Goal: Information Seeking & Learning: Learn about a topic

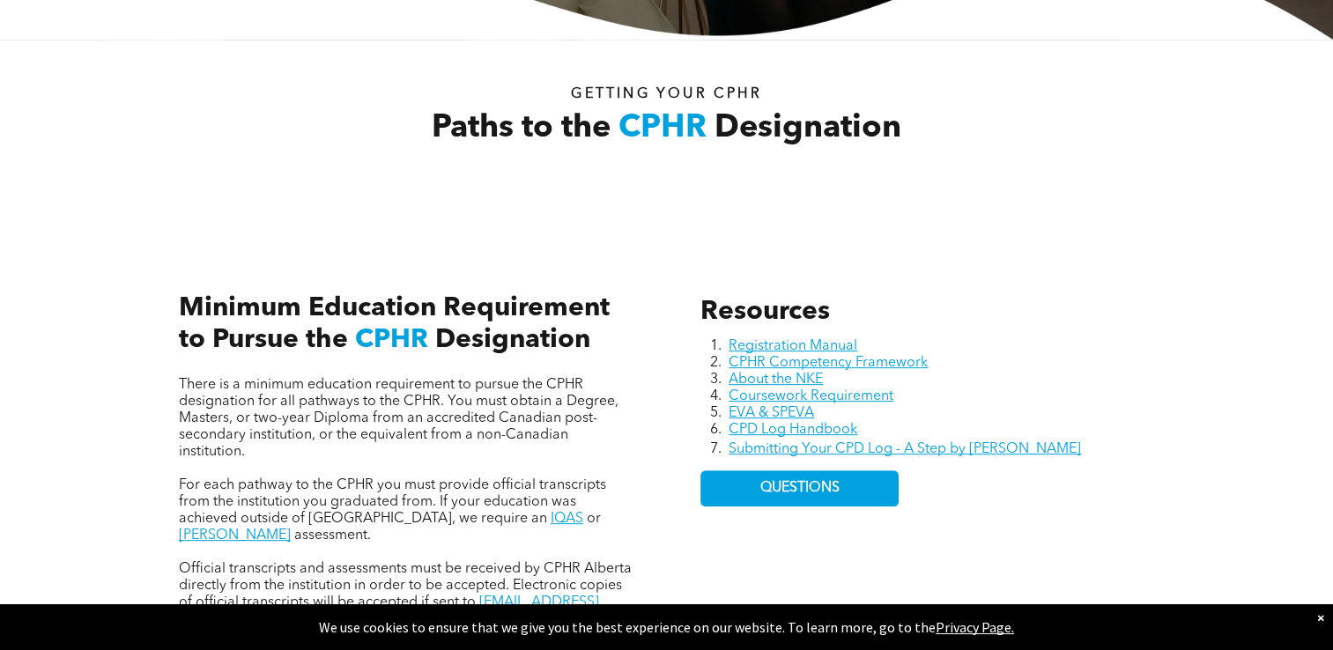
scroll to position [617, 0]
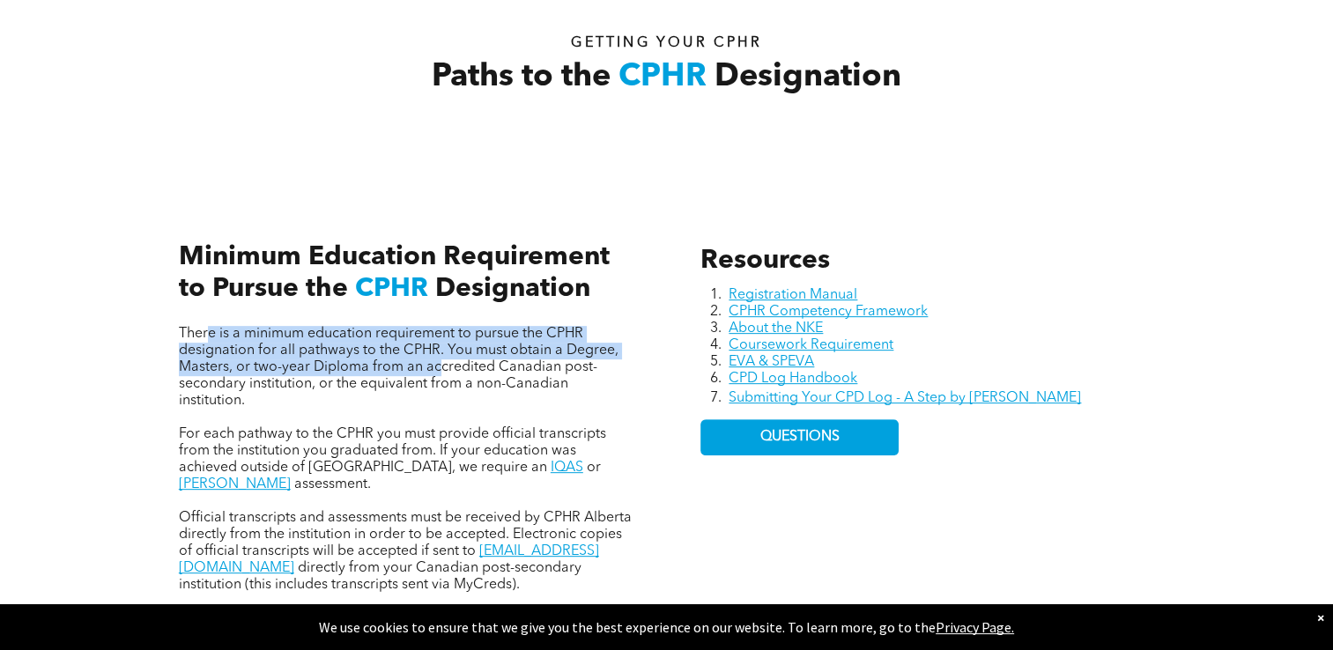
drag, startPoint x: 209, startPoint y: 337, endPoint x: 434, endPoint y: 365, distance: 227.1
click at [434, 365] on span "There is a minimum education requirement to pursue the CPHR designation for all…" at bounding box center [398, 367] width 439 height 81
click at [247, 365] on span "There is a minimum education requirement to pursue the CPHR designation for all…" at bounding box center [398, 367] width 439 height 81
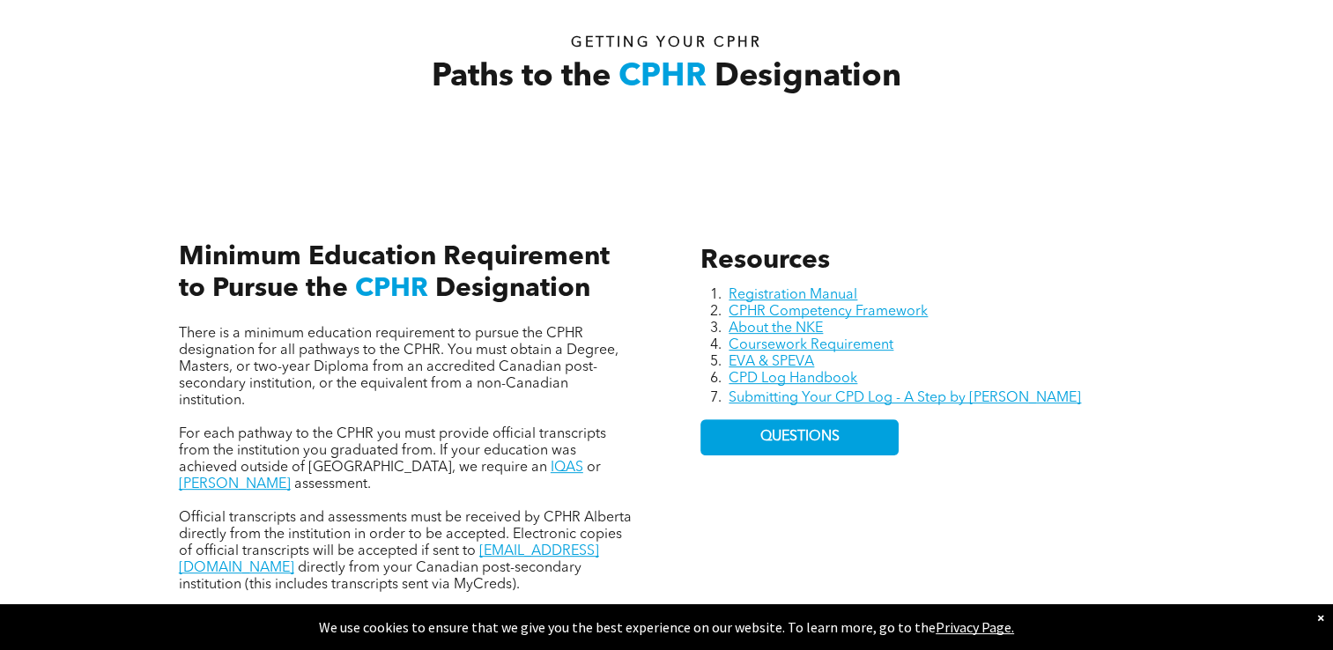
click at [384, 352] on span "There is a minimum education requirement to pursue the CPHR designation for all…" at bounding box center [398, 367] width 439 height 81
drag, startPoint x: 433, startPoint y: 367, endPoint x: 513, endPoint y: 366, distance: 80.2
click at [513, 366] on span "There is a minimum education requirement to pursue the CPHR designation for all…" at bounding box center [398, 367] width 439 height 81
drag, startPoint x: 513, startPoint y: 366, endPoint x: 531, endPoint y: 379, distance: 22.0
click at [531, 379] on span "There is a minimum education requirement to pursue the CPHR designation for all…" at bounding box center [398, 367] width 439 height 81
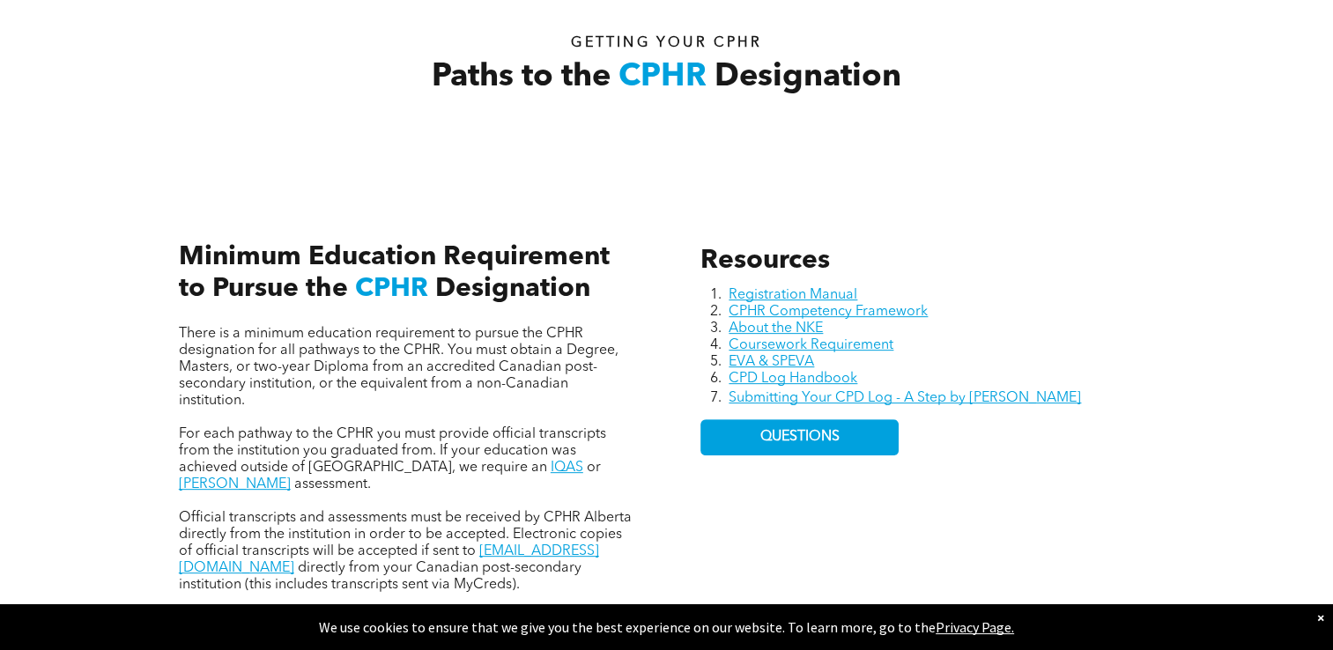
click at [591, 351] on span "There is a minimum education requirement to pursue the CPHR designation for all…" at bounding box center [398, 367] width 439 height 81
click at [227, 373] on span "There is a minimum education requirement to pursue the CPHR designation for all…" at bounding box center [398, 367] width 439 height 81
click at [296, 373] on span "There is a minimum education requirement to pursue the CPHR designation for all…" at bounding box center [398, 367] width 439 height 81
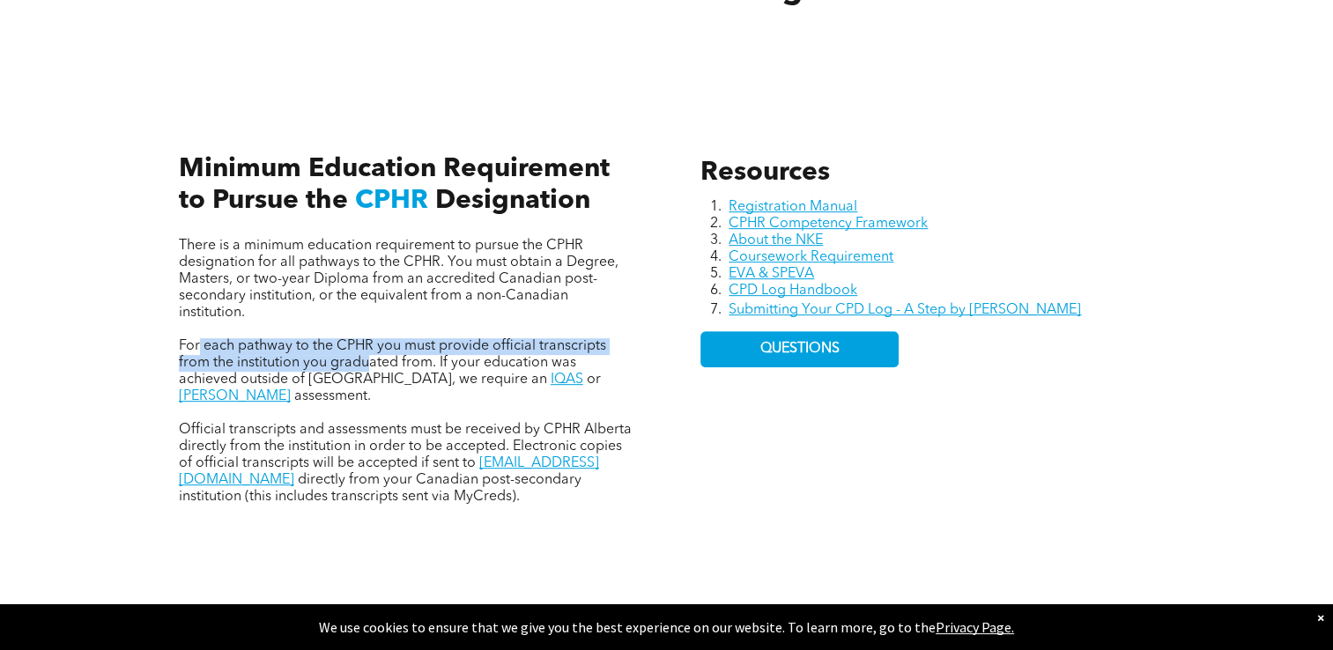
drag, startPoint x: 198, startPoint y: 344, endPoint x: 366, endPoint y: 365, distance: 169.4
click at [366, 365] on span "For each pathway to the CPHR you must provide official transcripts from the ins…" at bounding box center [392, 363] width 427 height 48
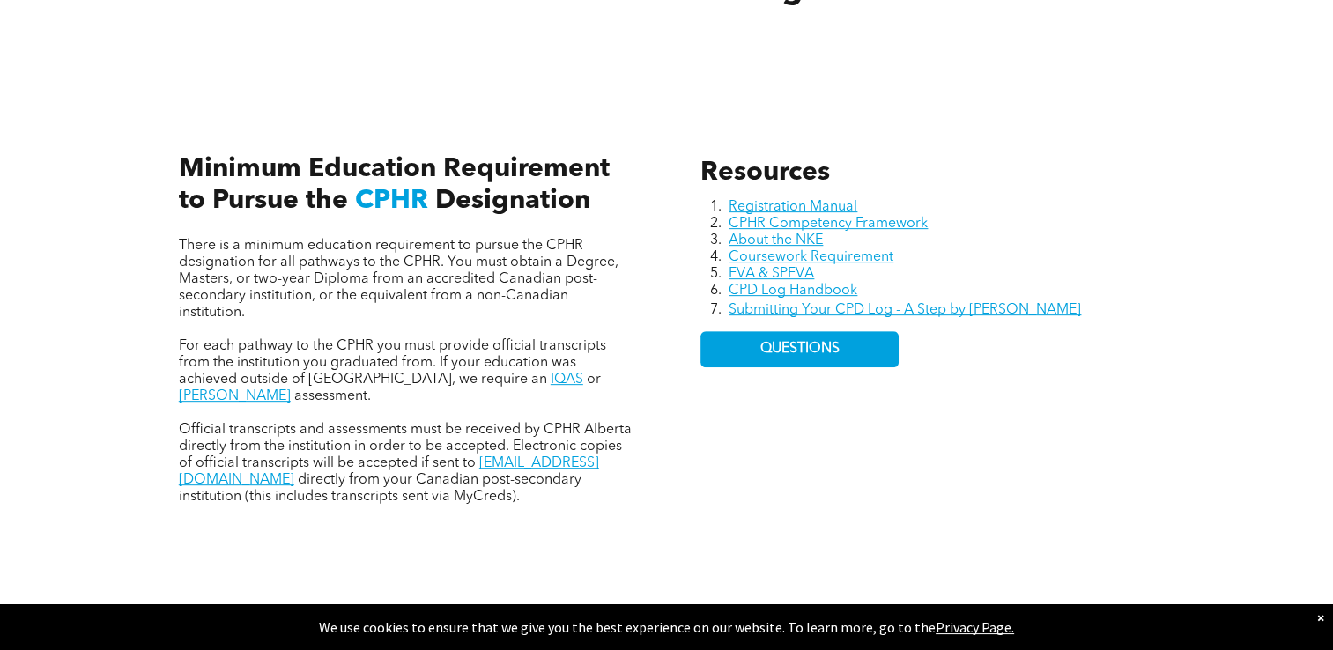
drag, startPoint x: 366, startPoint y: 365, endPoint x: 343, endPoint y: 386, distance: 31.2
click at [343, 386] on span "For each pathway to the CPHR you must provide official transcripts from the ins…" at bounding box center [392, 363] width 427 height 48
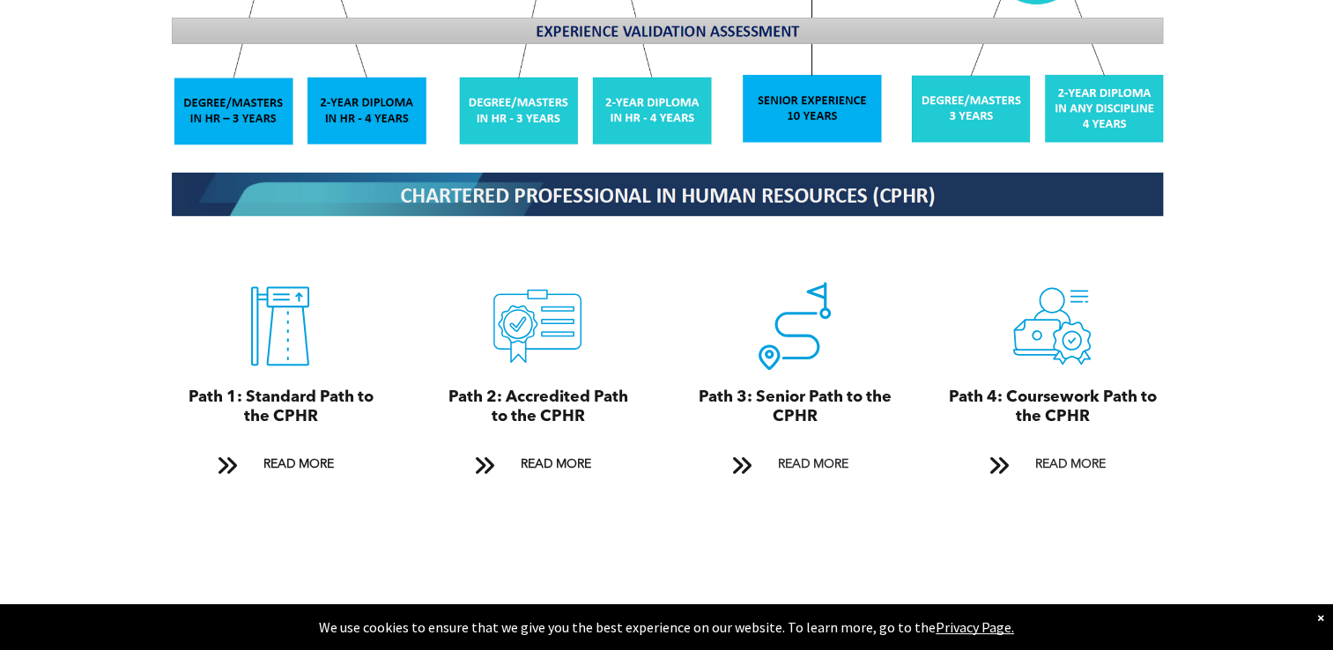
scroll to position [1850, 0]
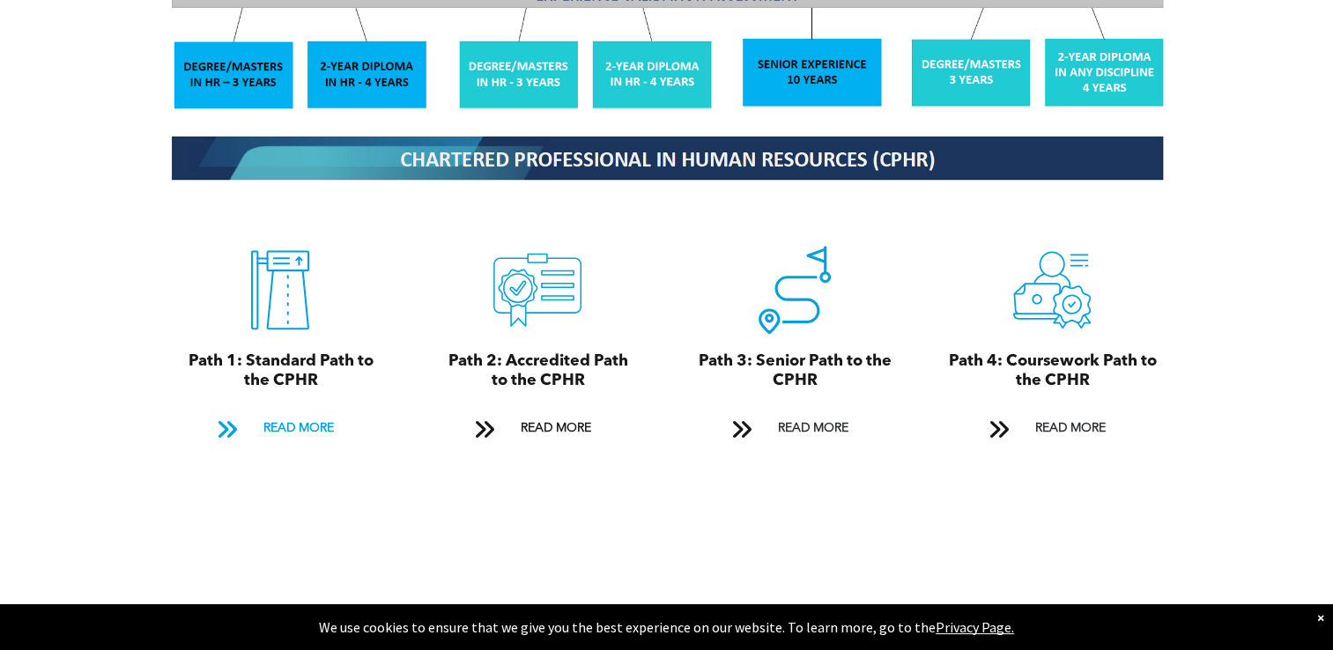
click at [222, 421] on span at bounding box center [226, 429] width 23 height 24
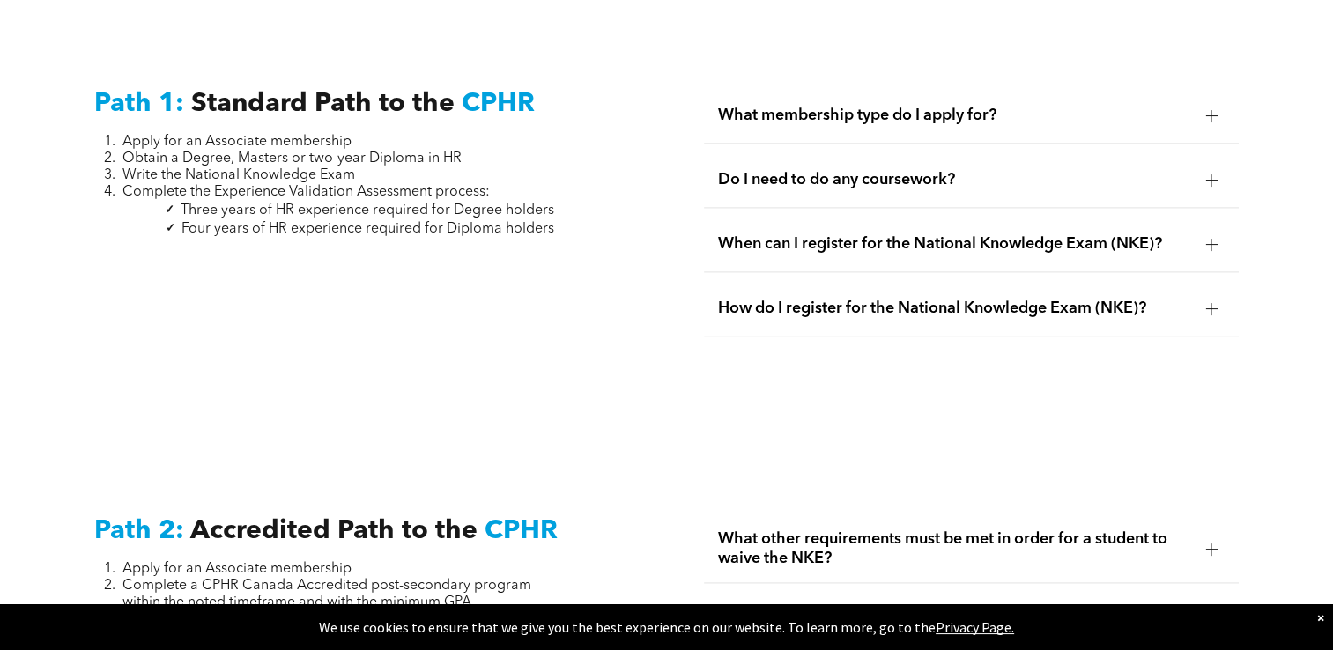
scroll to position [2371, 0]
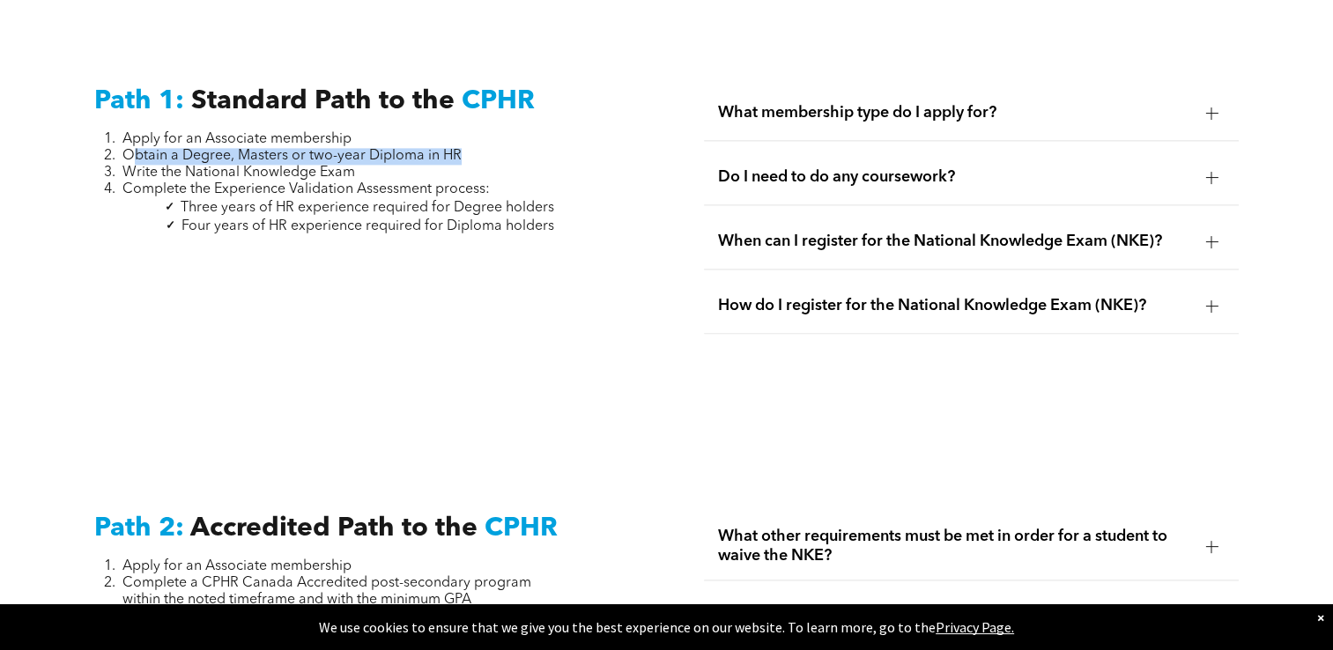
drag, startPoint x: 128, startPoint y: 151, endPoint x: 134, endPoint y: 141, distance: 11.5
click at [134, 141] on ol "Apply for an Associate membership Obtain a Degree, Masters or two-year Diploma …" at bounding box center [324, 164] width 460 height 67
click at [373, 165] on li "Write the National Knowledge Exam" at bounding box center [338, 173] width 432 height 17
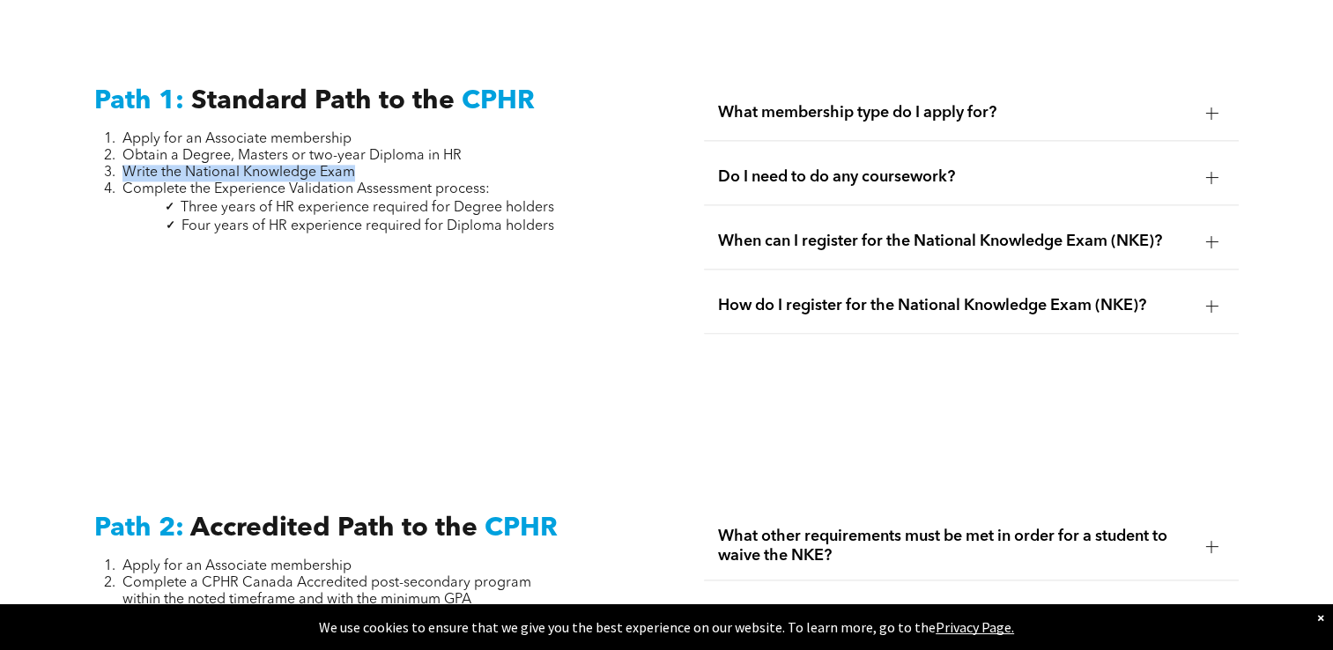
drag, startPoint x: 362, startPoint y: 157, endPoint x: 123, endPoint y: 157, distance: 238.7
click at [123, 165] on li "Write the National Knowledge Exam" at bounding box center [338, 173] width 432 height 17
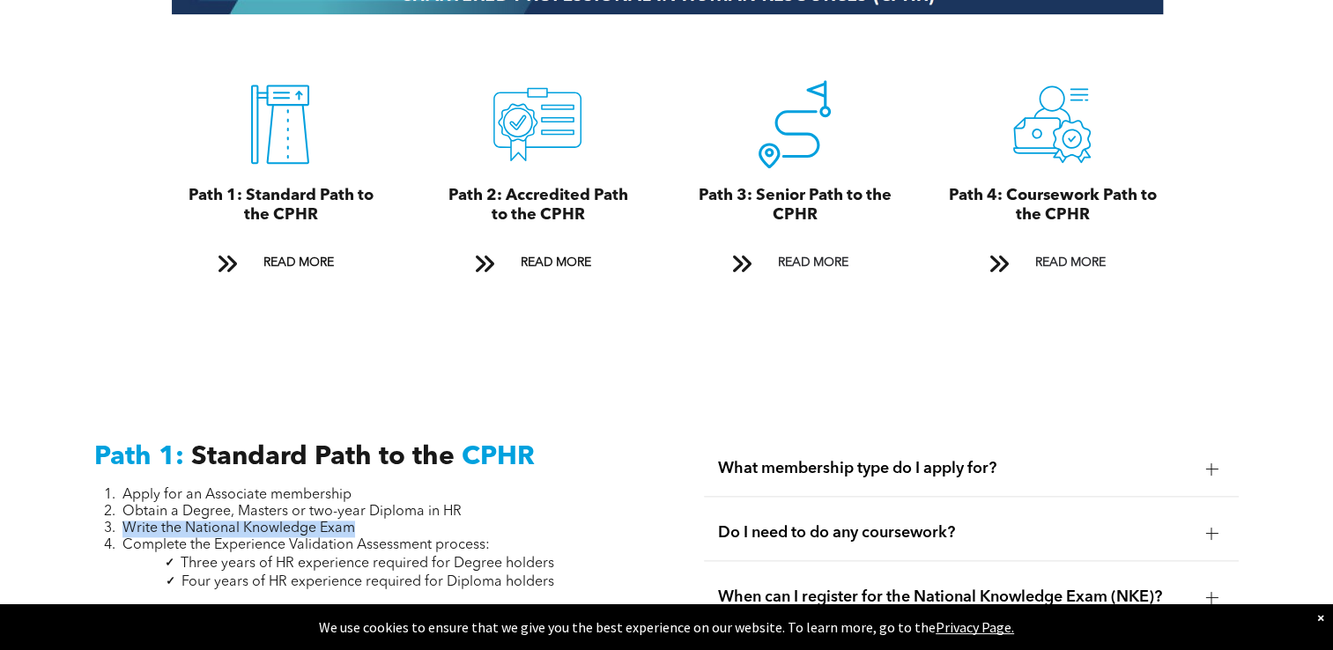
scroll to position [2019, 0]
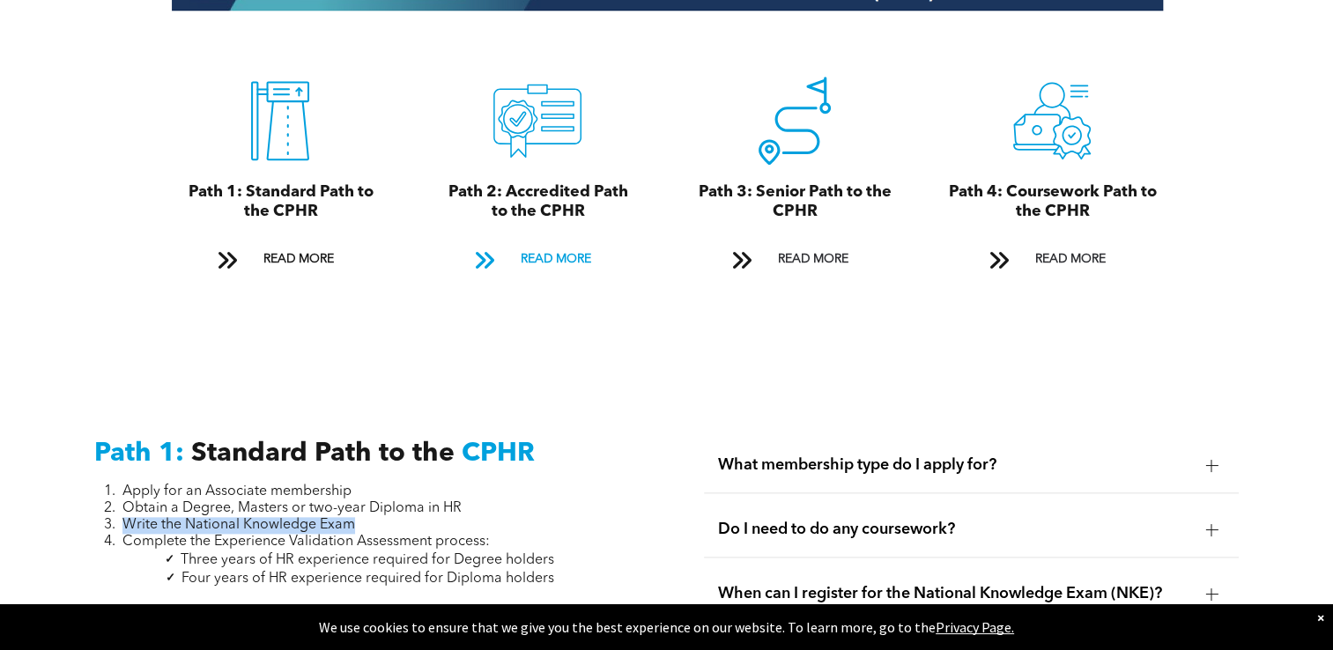
click at [493, 252] on span at bounding box center [483, 260] width 23 height 24
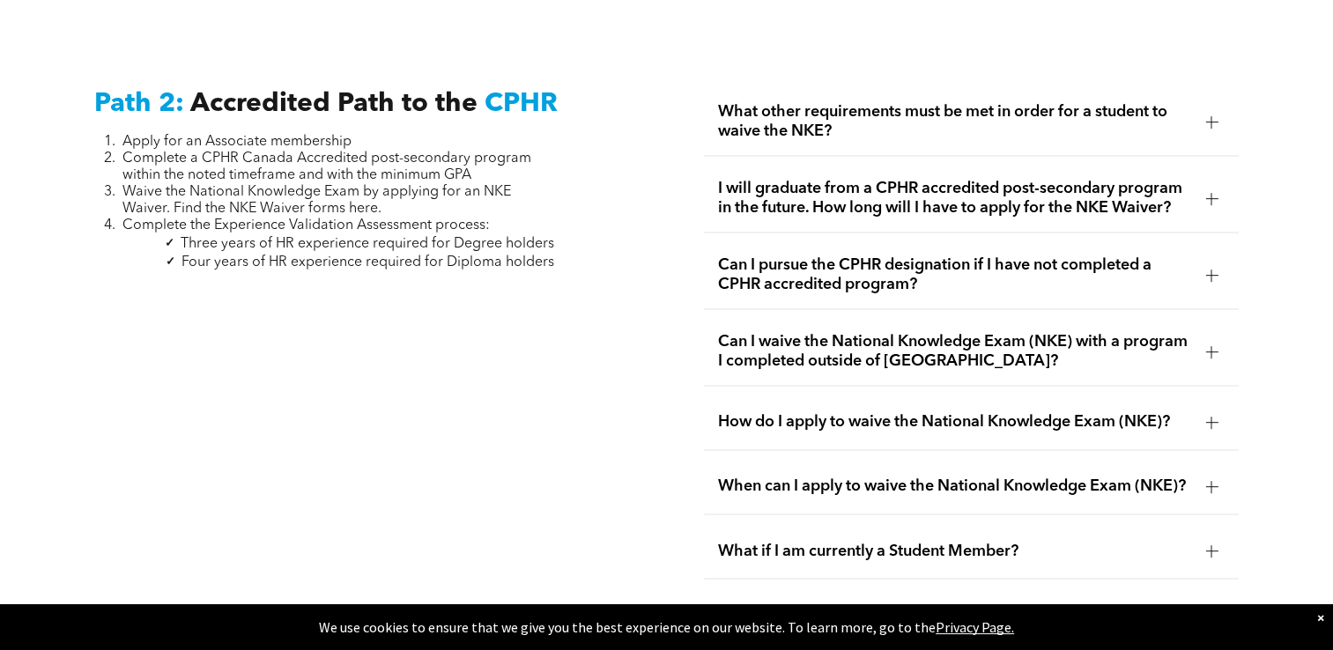
scroll to position [2797, 0]
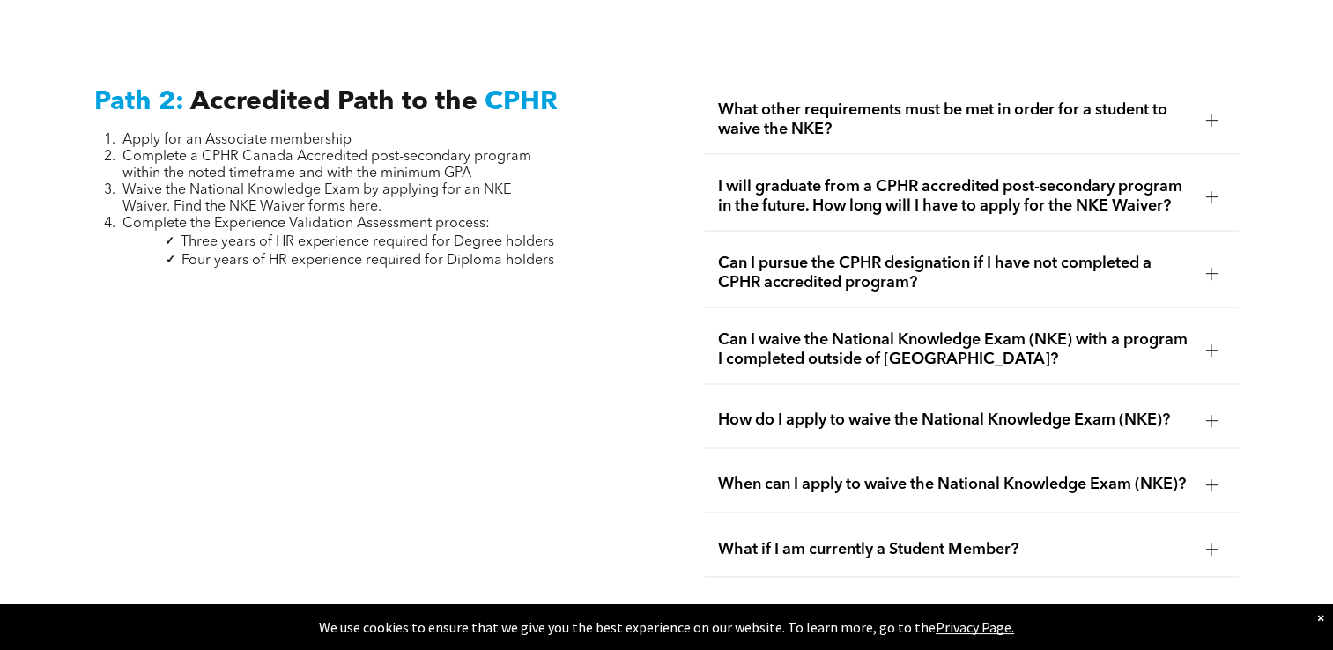
click at [137, 133] on span "Apply for an Associate membership" at bounding box center [236, 140] width 229 height 14
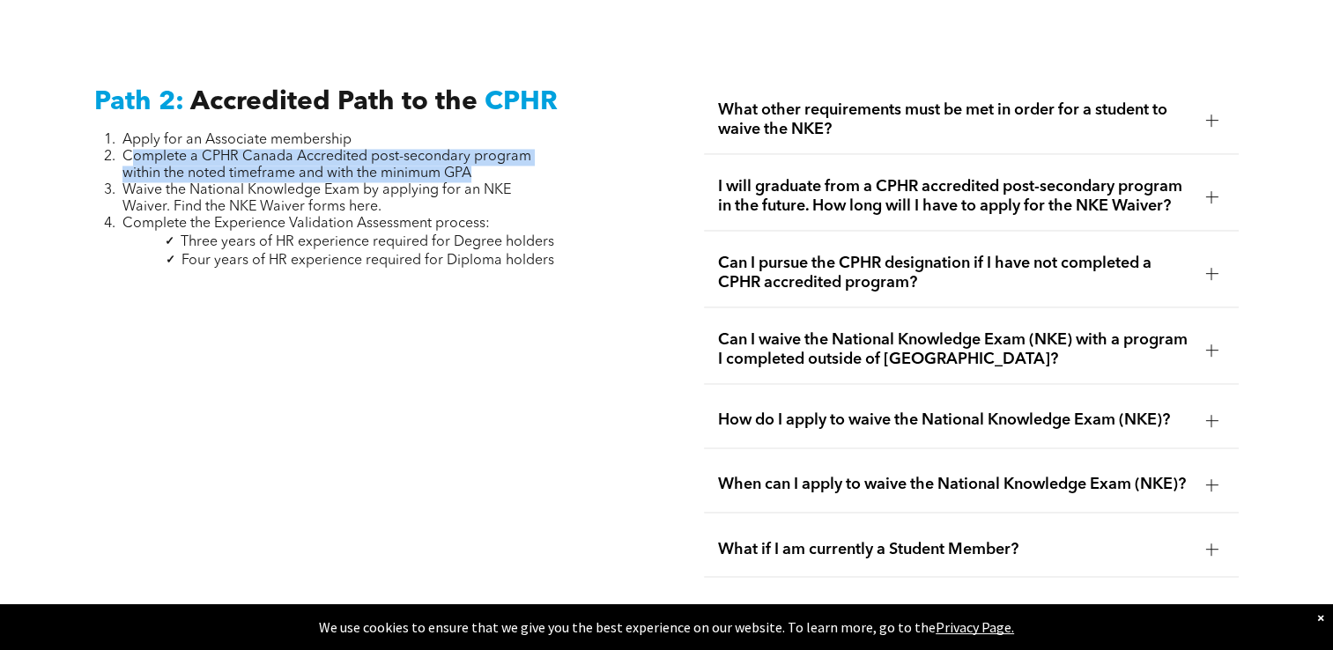
drag, startPoint x: 135, startPoint y: 139, endPoint x: 520, endPoint y: 159, distance: 385.4
click at [520, 159] on li "Complete a CPHR Canada Accredited post-secondary program within the noted timef…" at bounding box center [338, 165] width 432 height 33
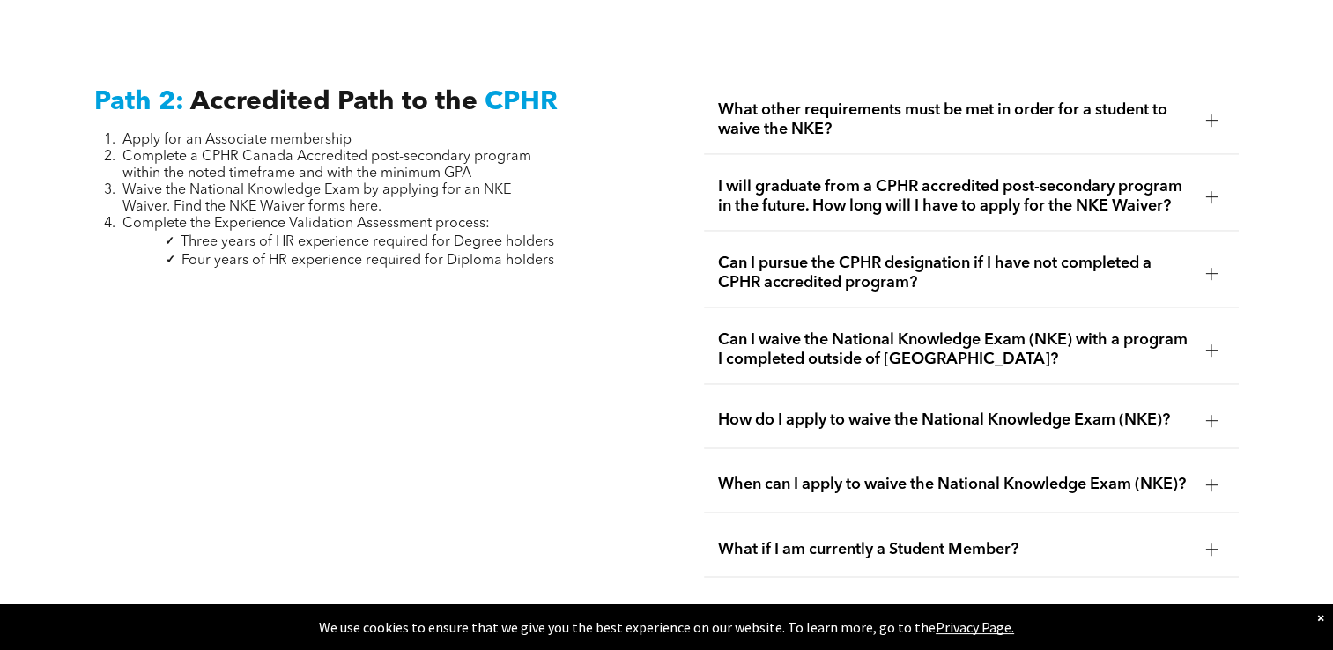
click at [1103, 475] on span "When can I apply to waive the National Knowledge Exam (NKE)?" at bounding box center [954, 484] width 473 height 19
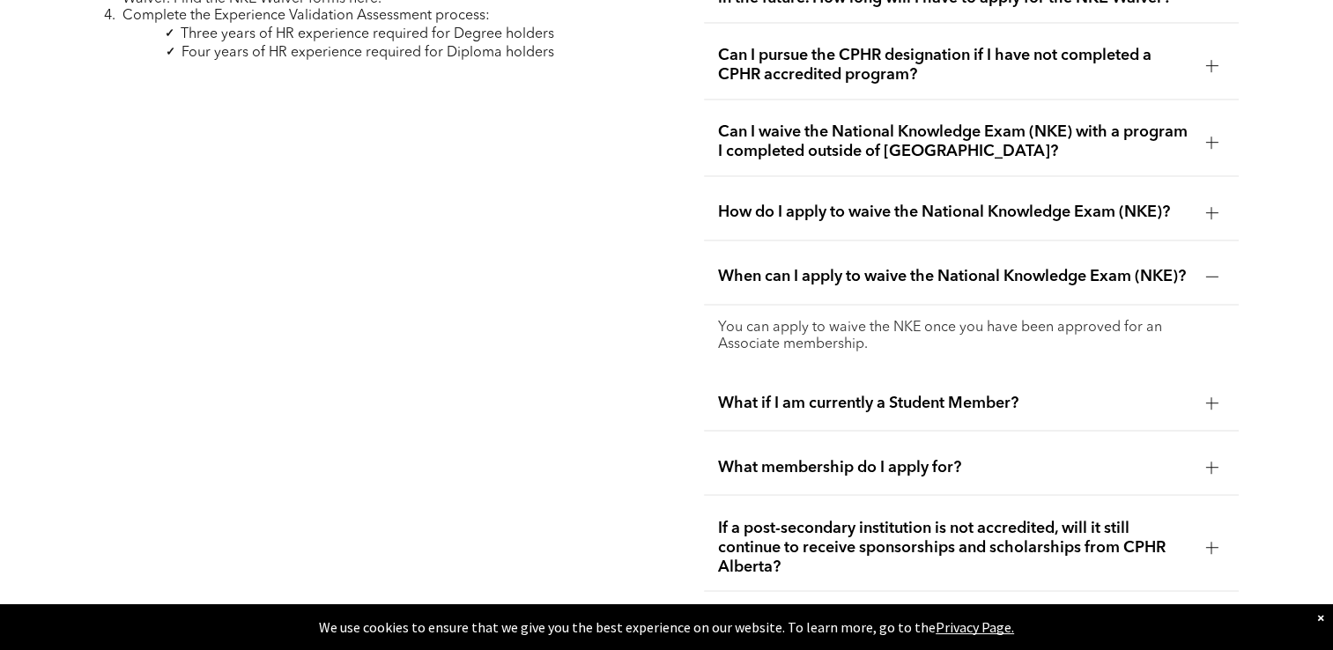
scroll to position [3062, 0]
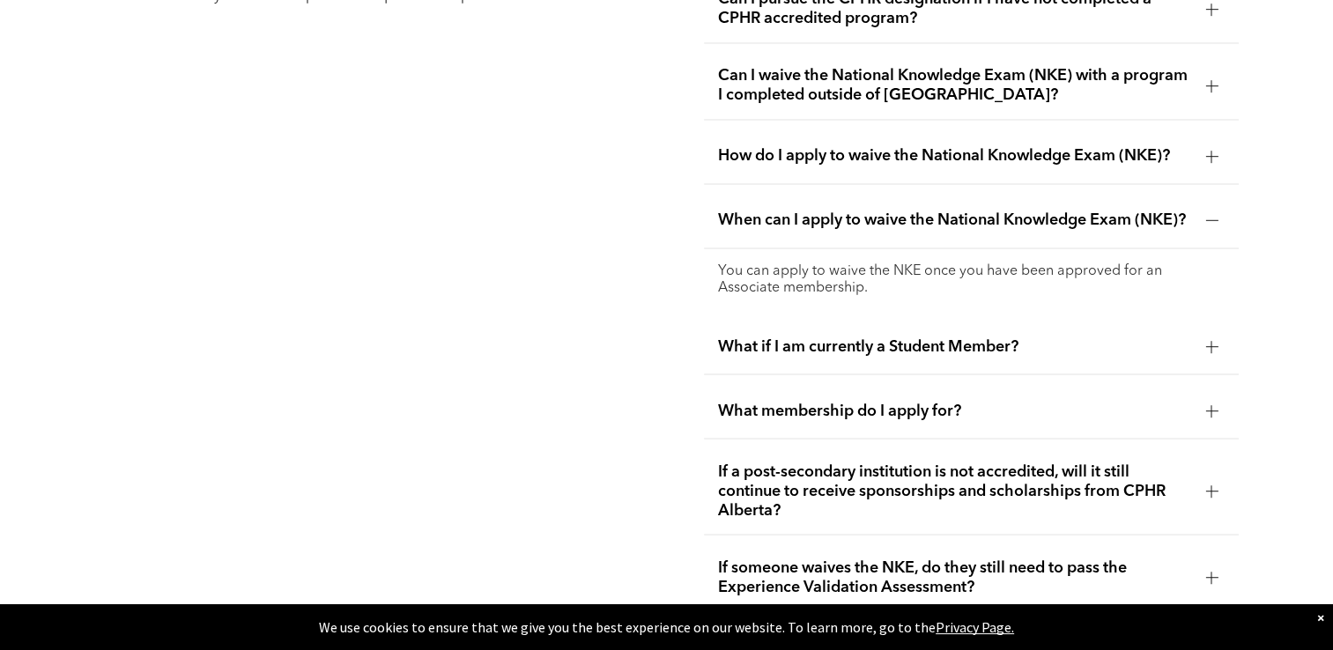
click at [935, 410] on div "What membership do I apply for?" at bounding box center [971, 410] width 535 height 55
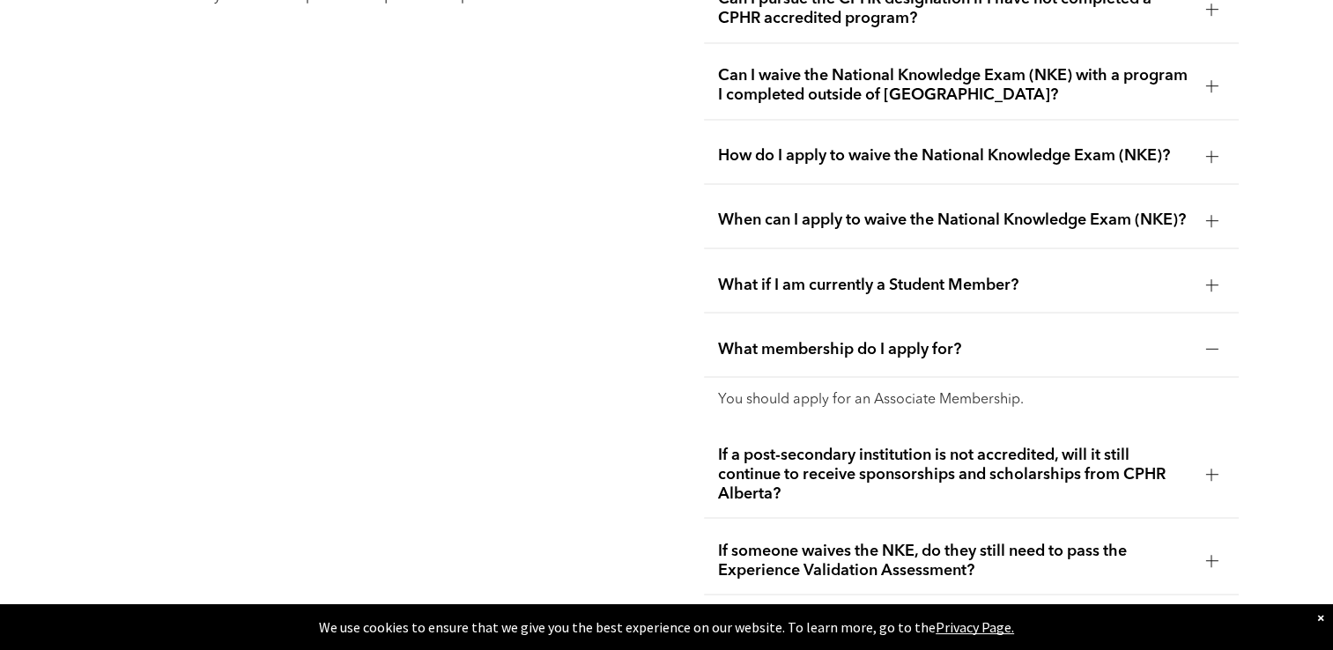
click at [950, 491] on div "If a post-secondary institution is not accredited, will it still continue to re…" at bounding box center [971, 474] width 535 height 87
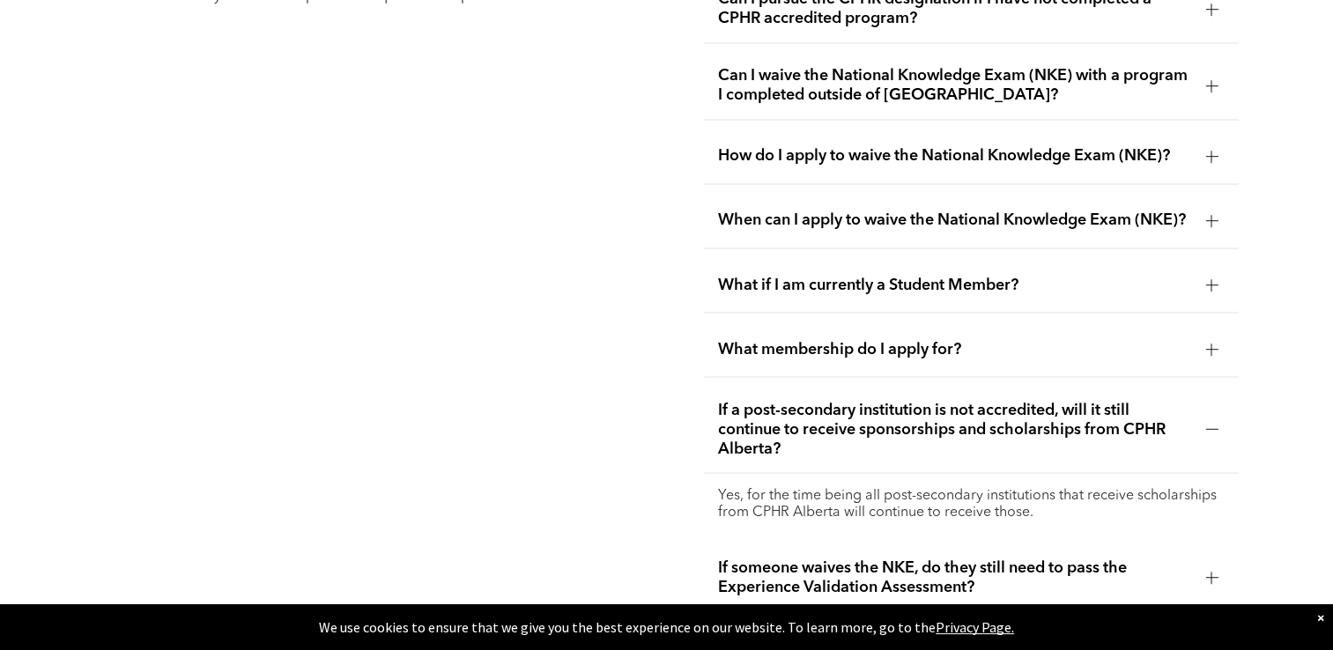
scroll to position [3150, 0]
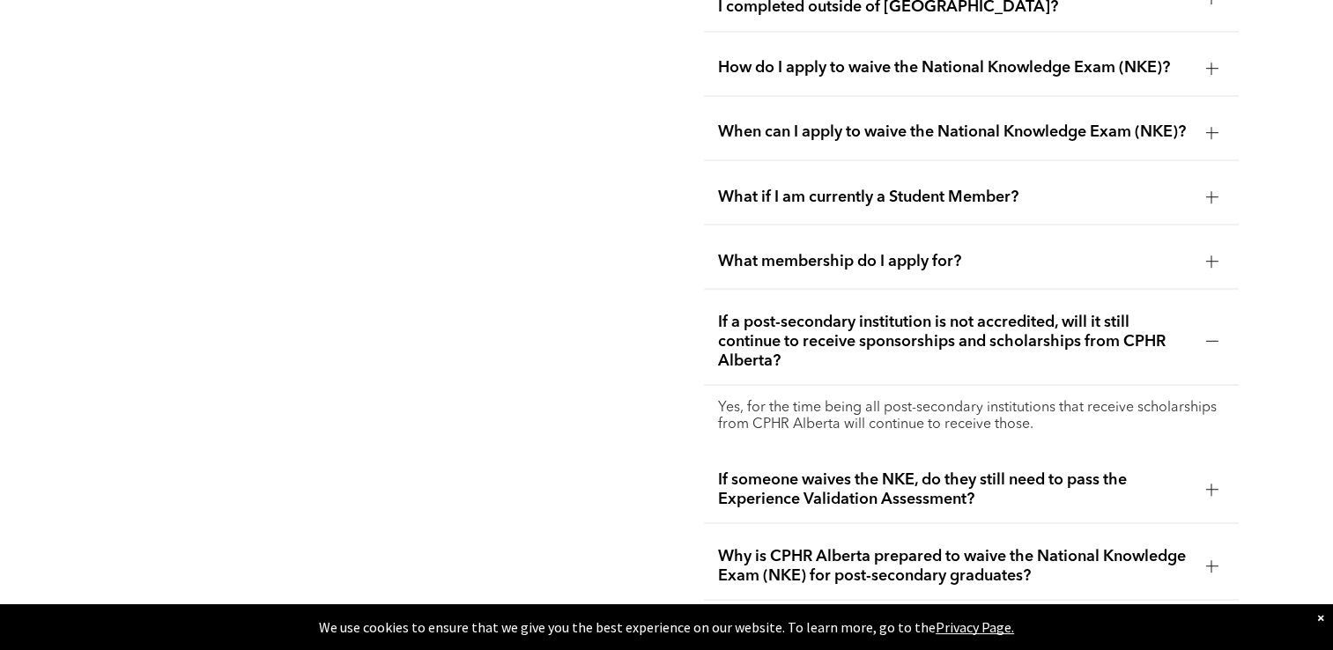
click at [867, 500] on div "If someone waives the NKE, do they still need to pass the Experience Validation…" at bounding box center [971, 489] width 535 height 68
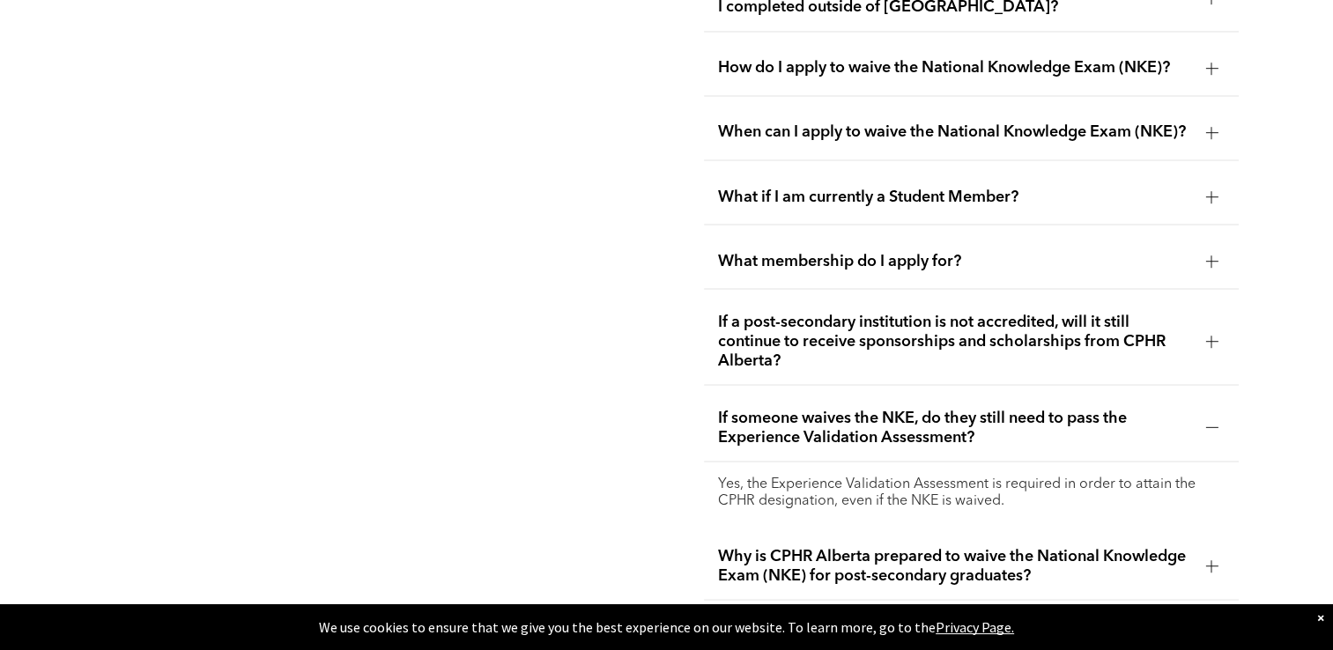
scroll to position [3238, 0]
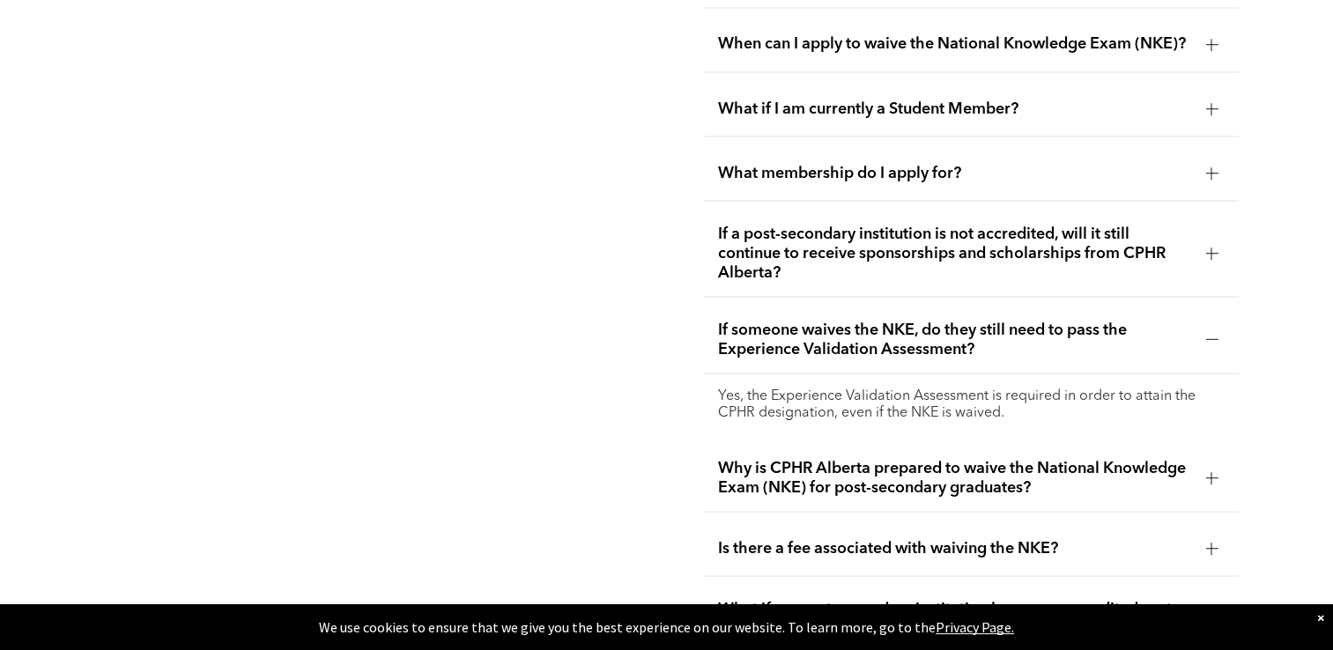
click at [917, 476] on span "Why is CPHR Alberta prepared to waive the National Knowledge Exam (NKE) for pos…" at bounding box center [954, 477] width 473 height 39
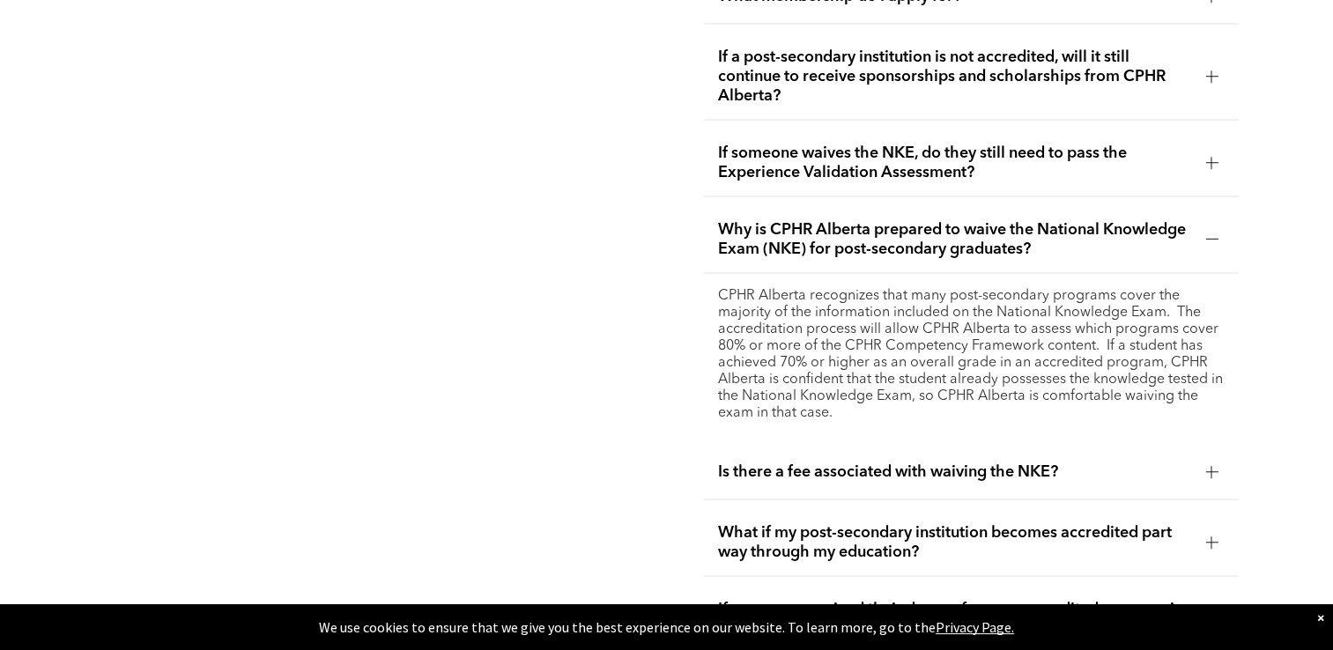
scroll to position [3502, 0]
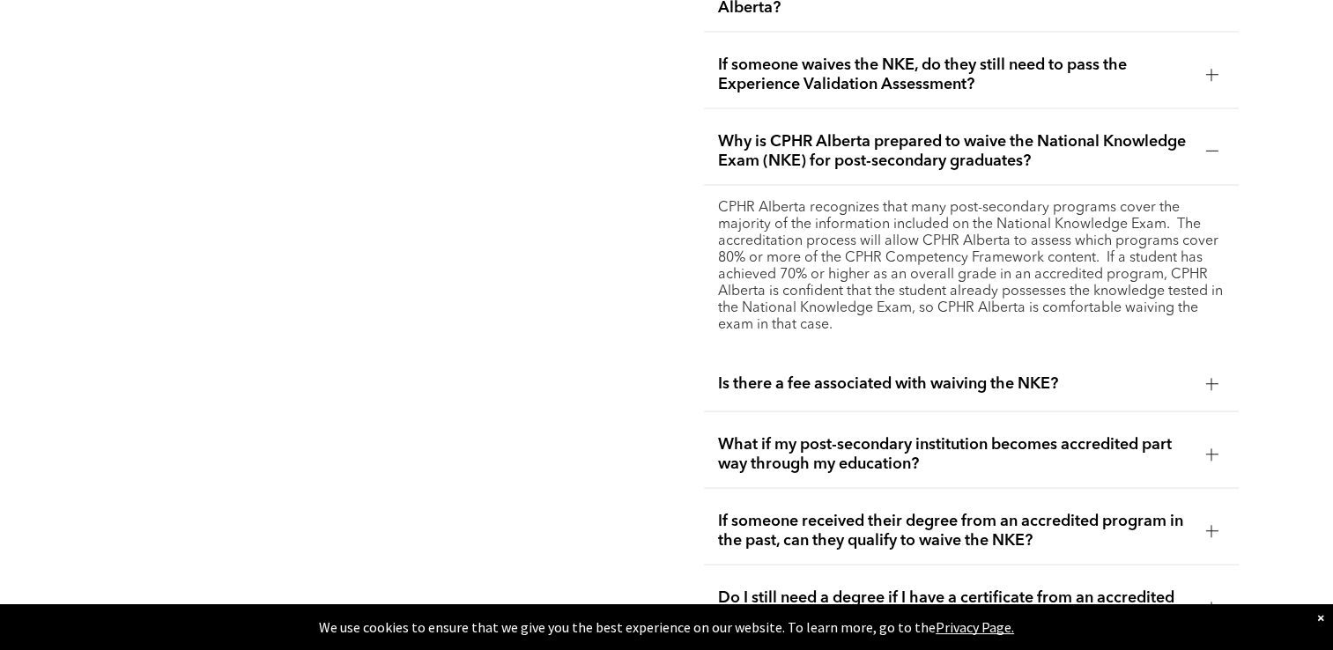
click at [927, 464] on div "What if my post-secondary institution becomes accredited part way through my ed…" at bounding box center [971, 455] width 535 height 68
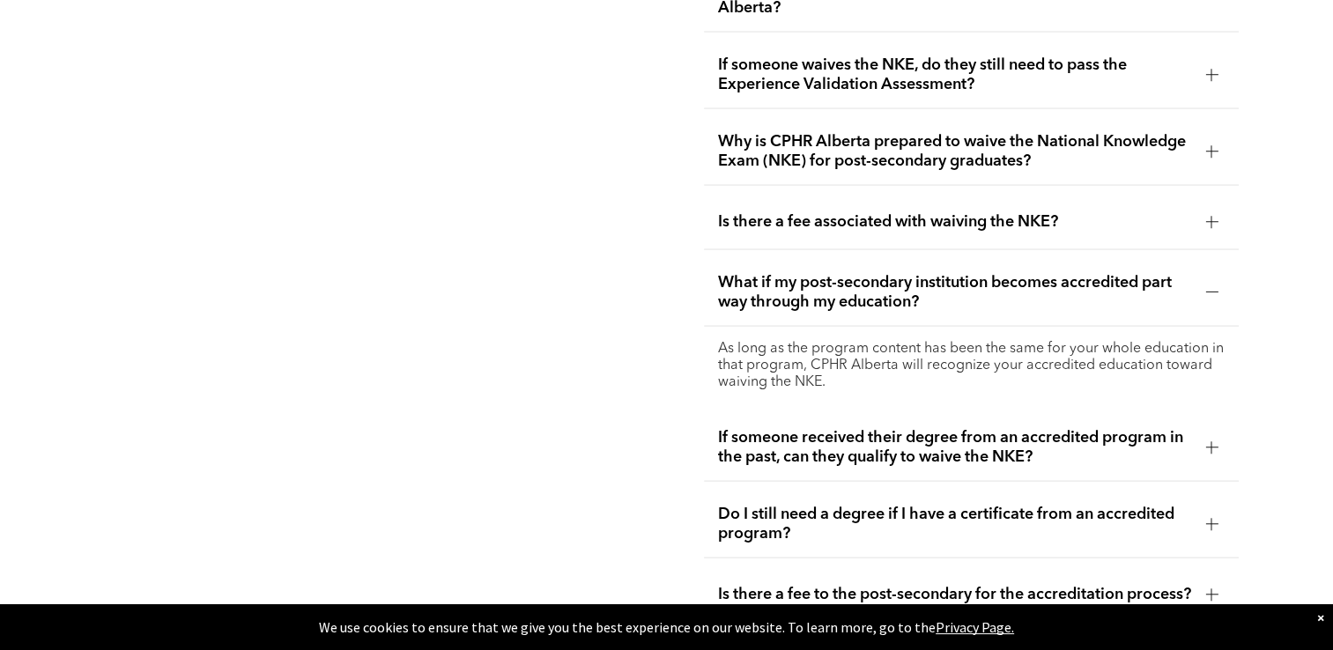
scroll to position [3590, 0]
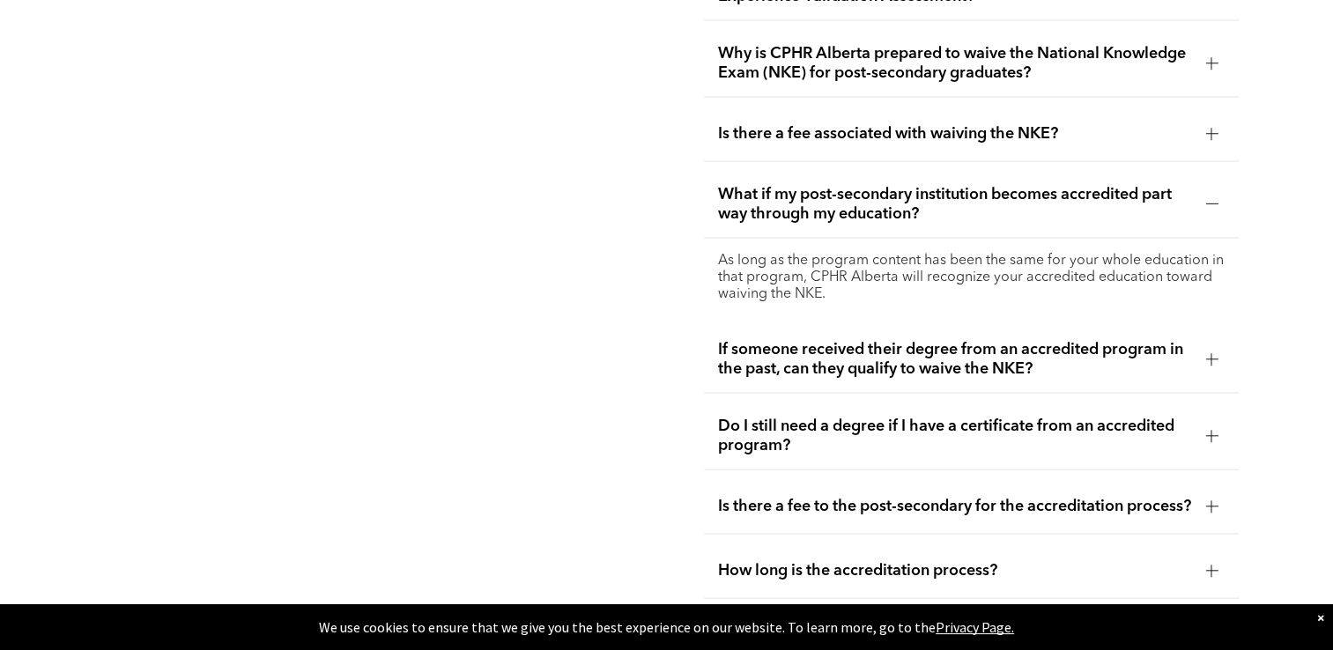
click at [855, 367] on div "If someone received their degree from an accredited program in the past, can th…" at bounding box center [971, 360] width 535 height 68
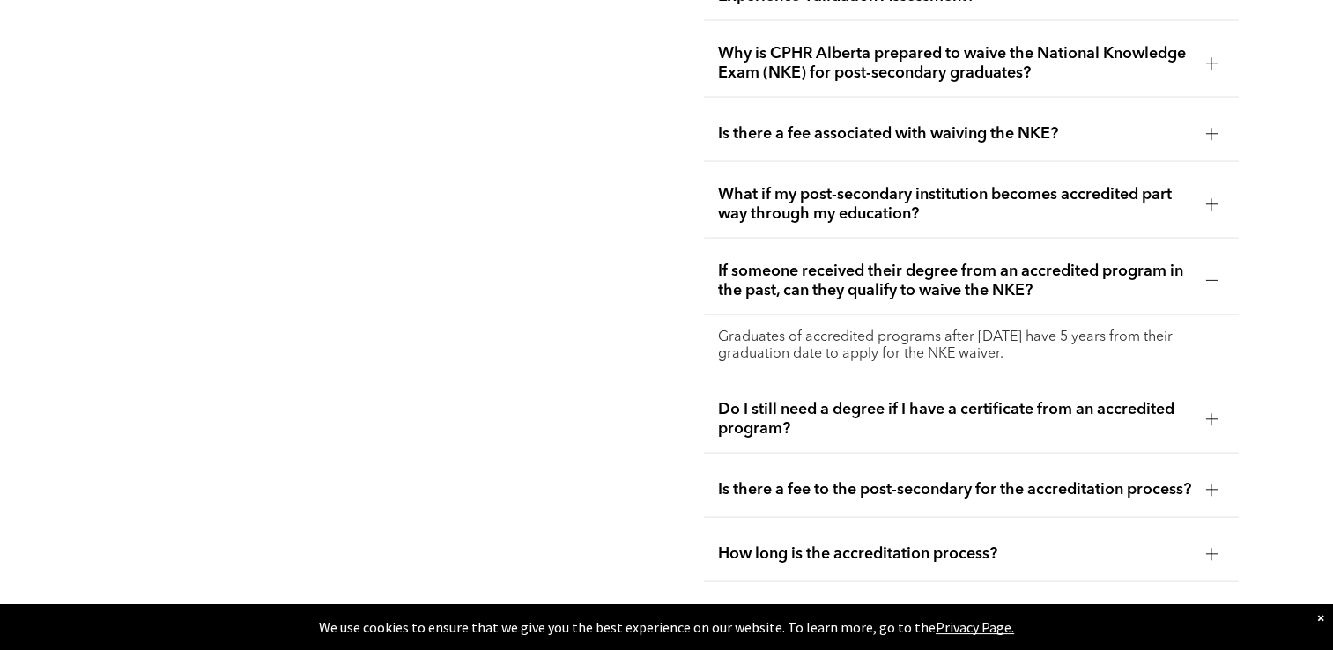
click at [1106, 403] on span "Do I still need a degree if I have a certificate from an accredited program?" at bounding box center [954, 419] width 473 height 39
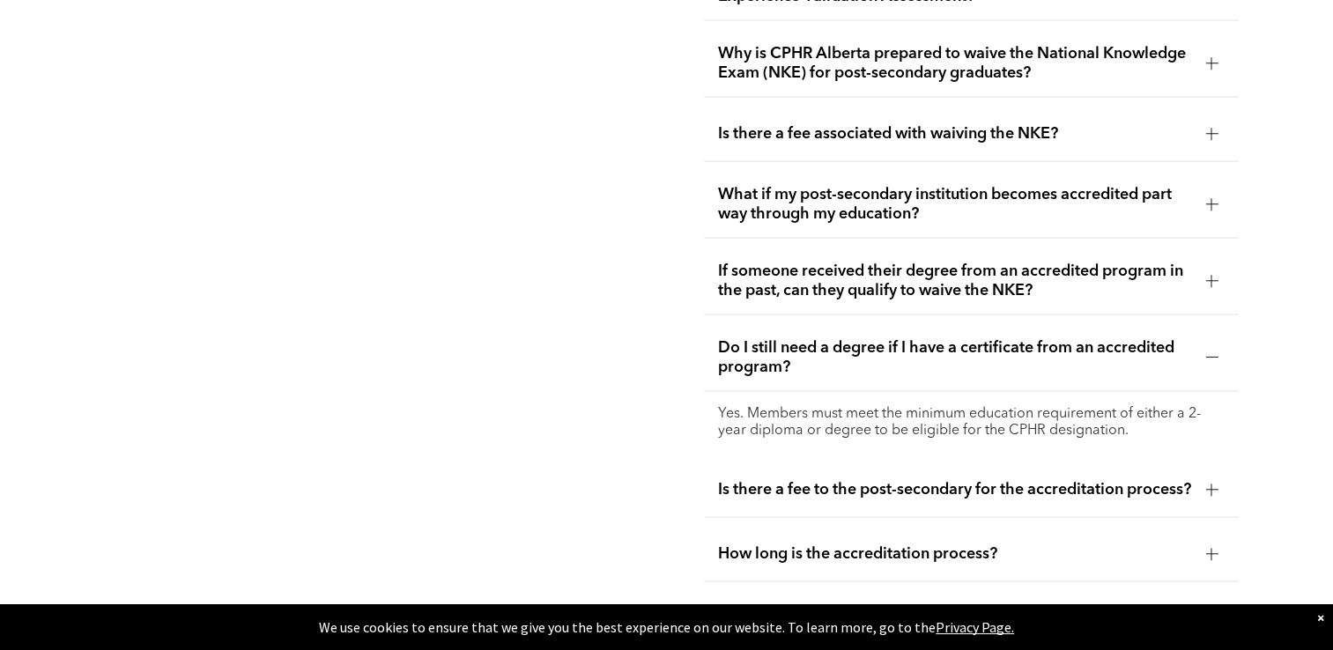
scroll to position [3678, 0]
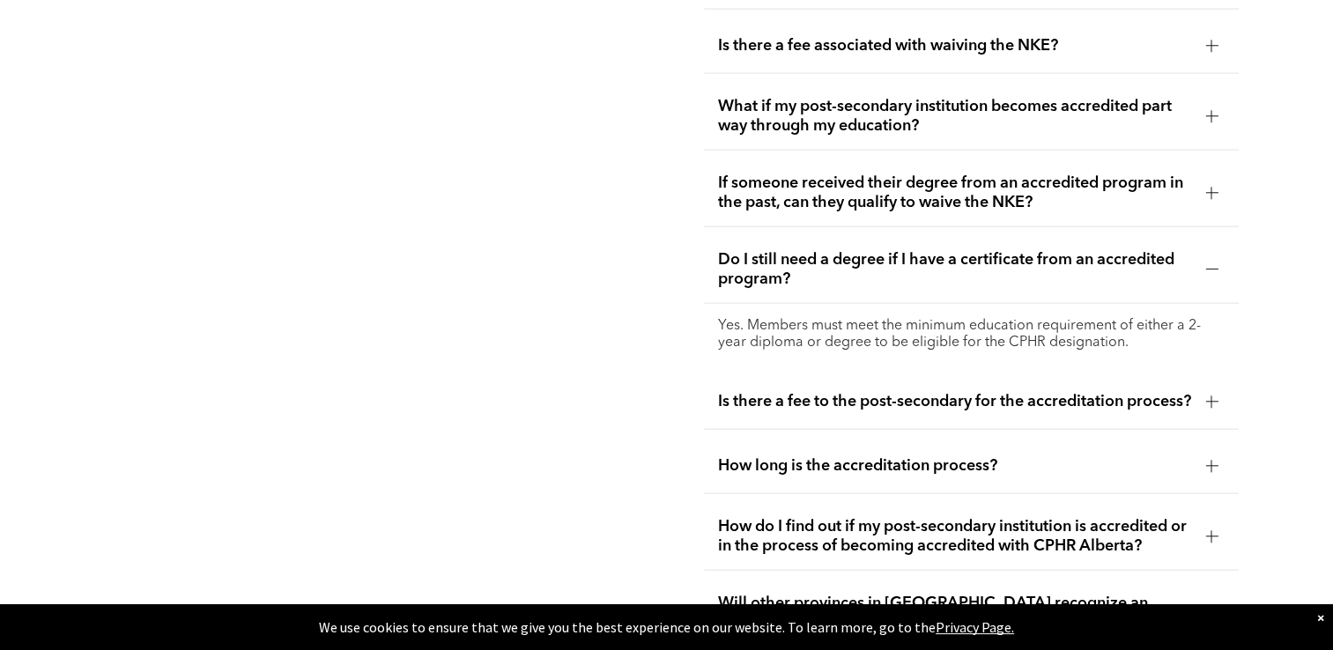
click at [750, 472] on div "How long is the accreditation process?" at bounding box center [971, 466] width 535 height 55
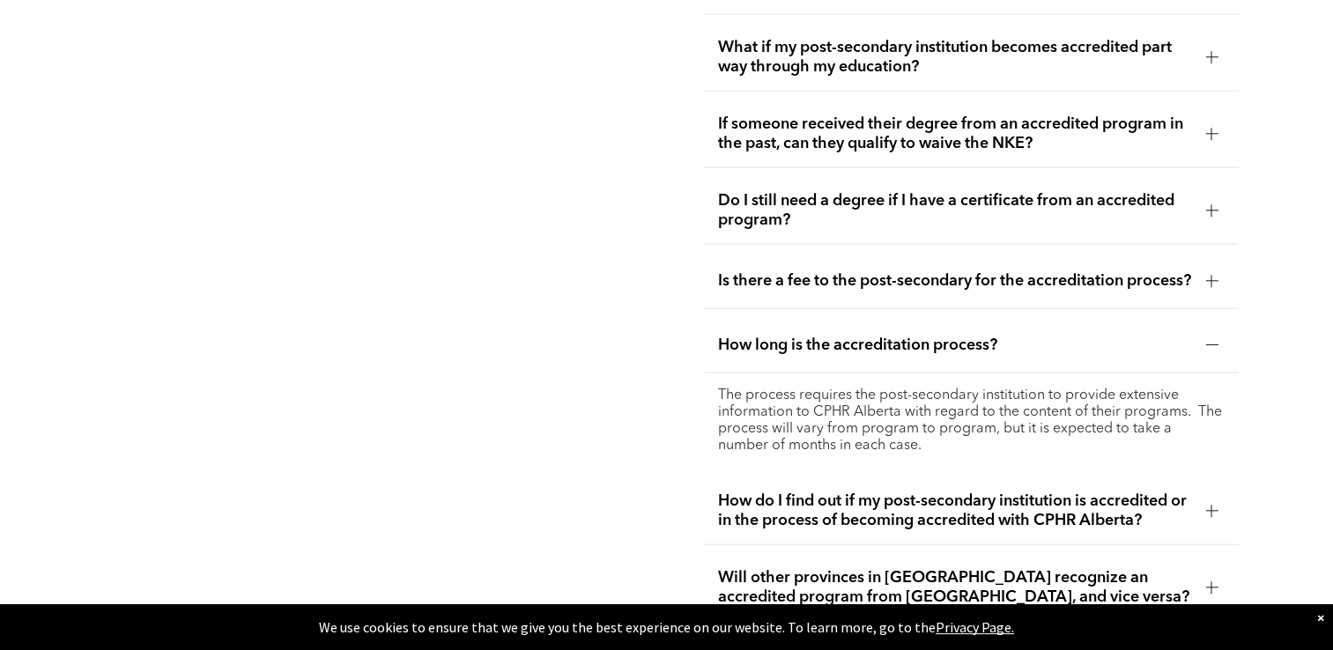
scroll to position [3766, 0]
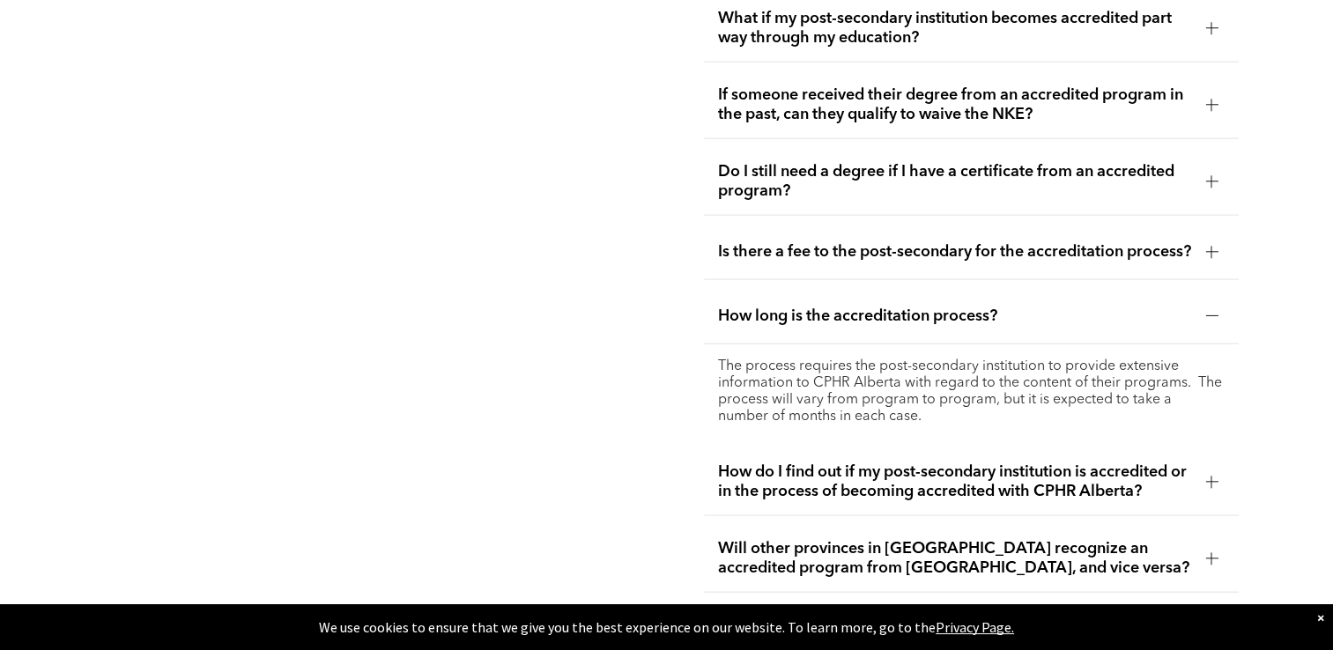
click at [757, 474] on span "How do I find out if my post-secondary institution is accredited or in the proc…" at bounding box center [954, 481] width 473 height 39
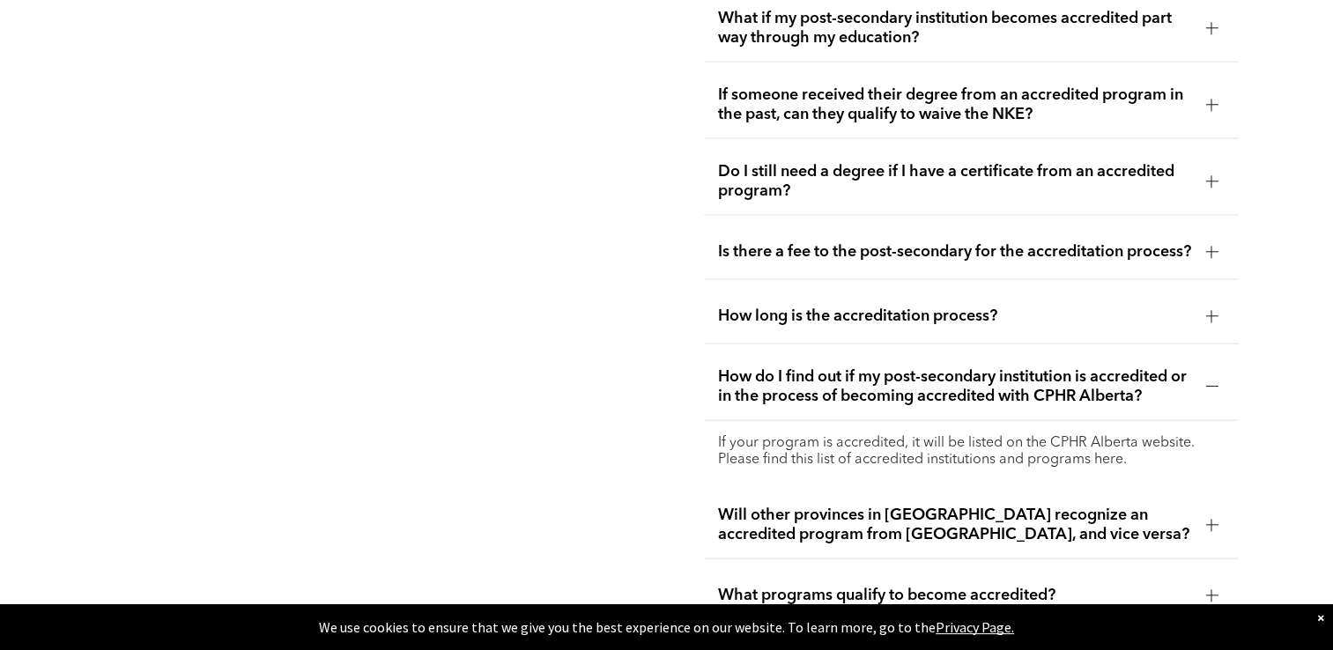
click at [1099, 456] on p "If your program is accredited, it will be listed on the CPHR Alberta website. P…" at bounding box center [971, 451] width 506 height 33
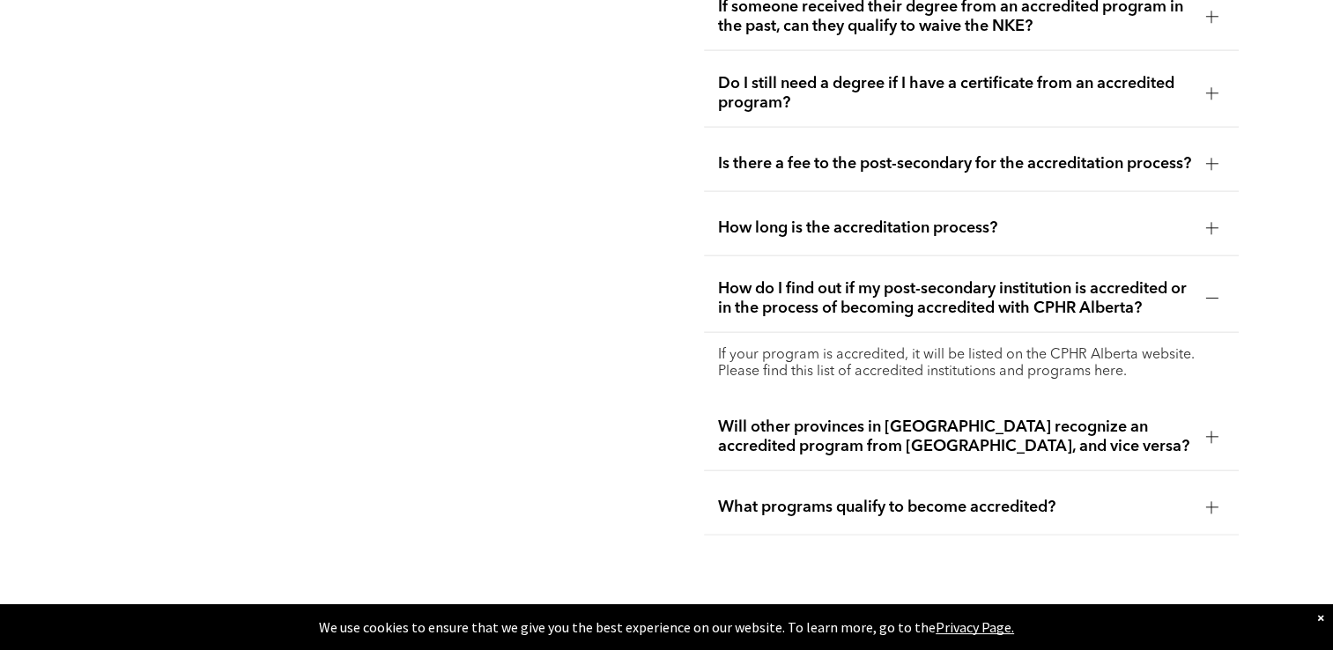
click at [1156, 504] on span "What programs qualify to become accredited?" at bounding box center [954, 507] width 473 height 19
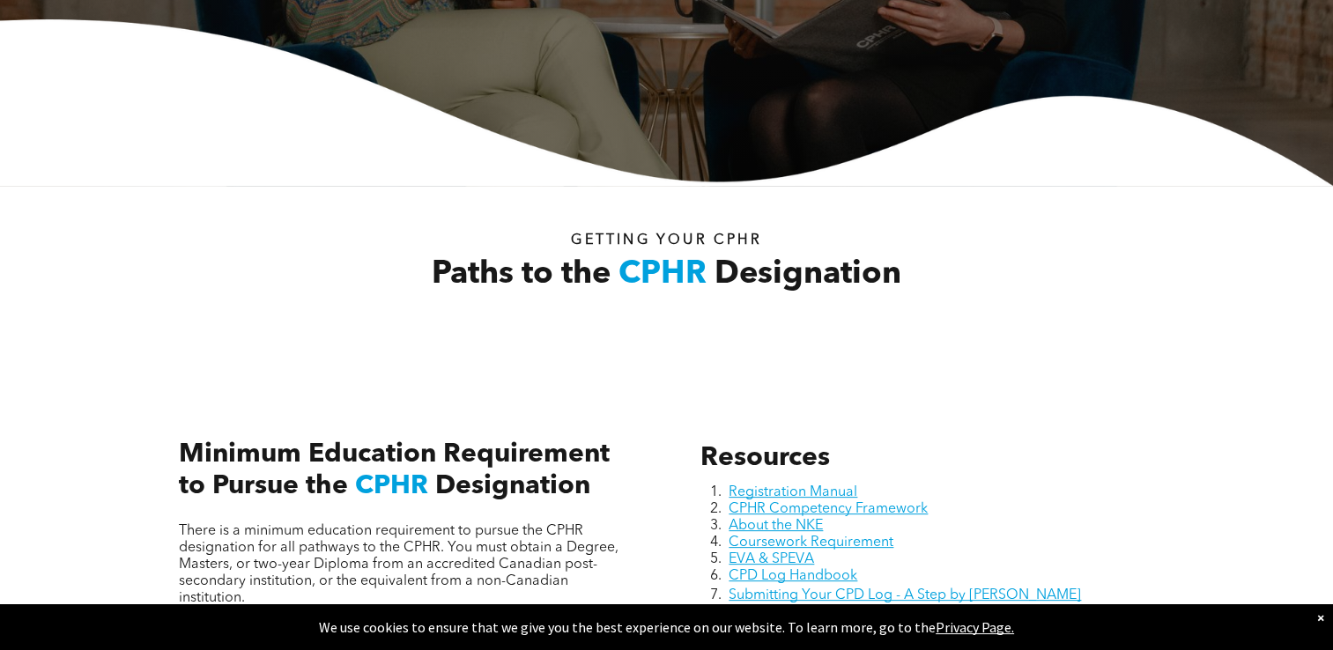
scroll to position [0, 0]
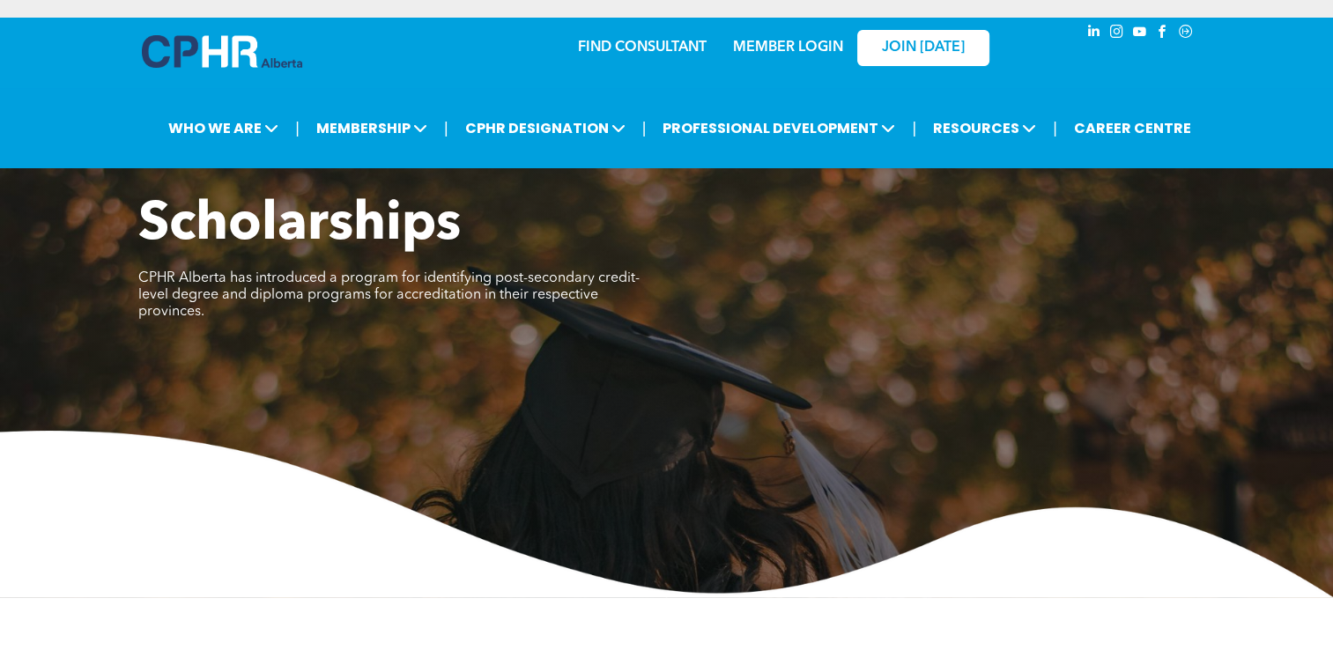
scroll to position [88, 0]
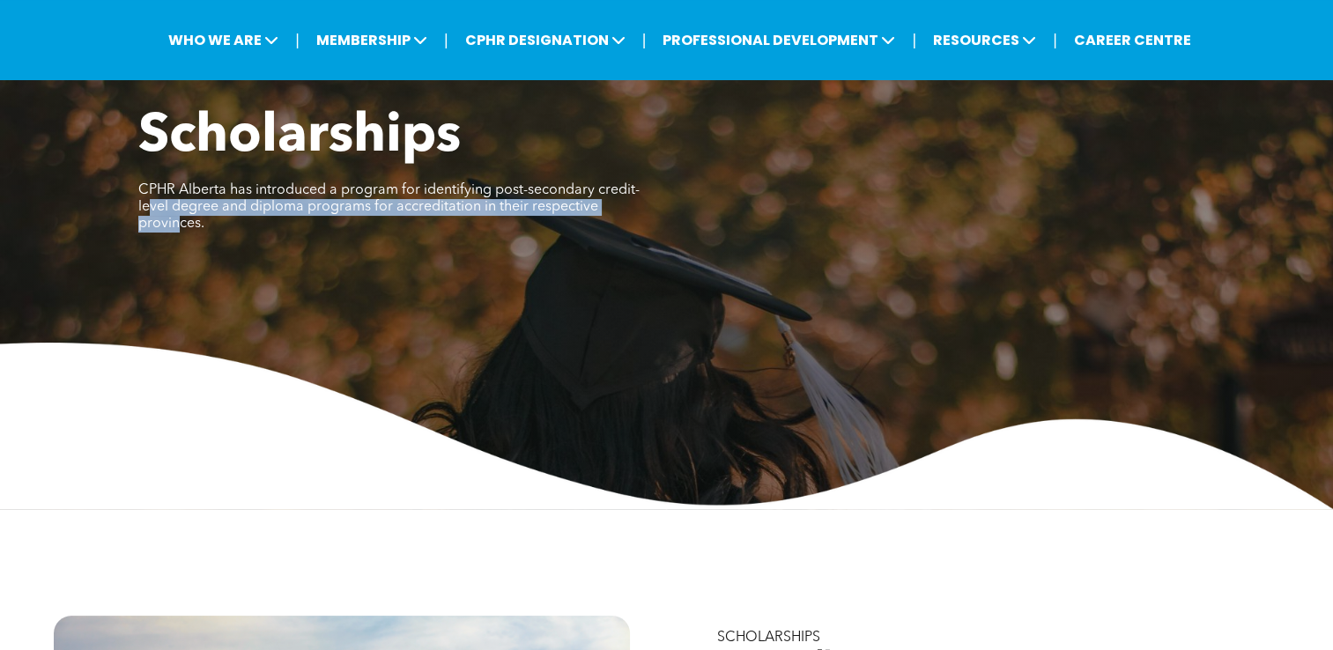
drag, startPoint x: 149, startPoint y: 211, endPoint x: 639, endPoint y: 217, distance: 490.6
click at [639, 217] on div "Scholarships CPHR Alberta has introduced a program for identifying post-seconda…" at bounding box center [666, 180] width 1057 height 149
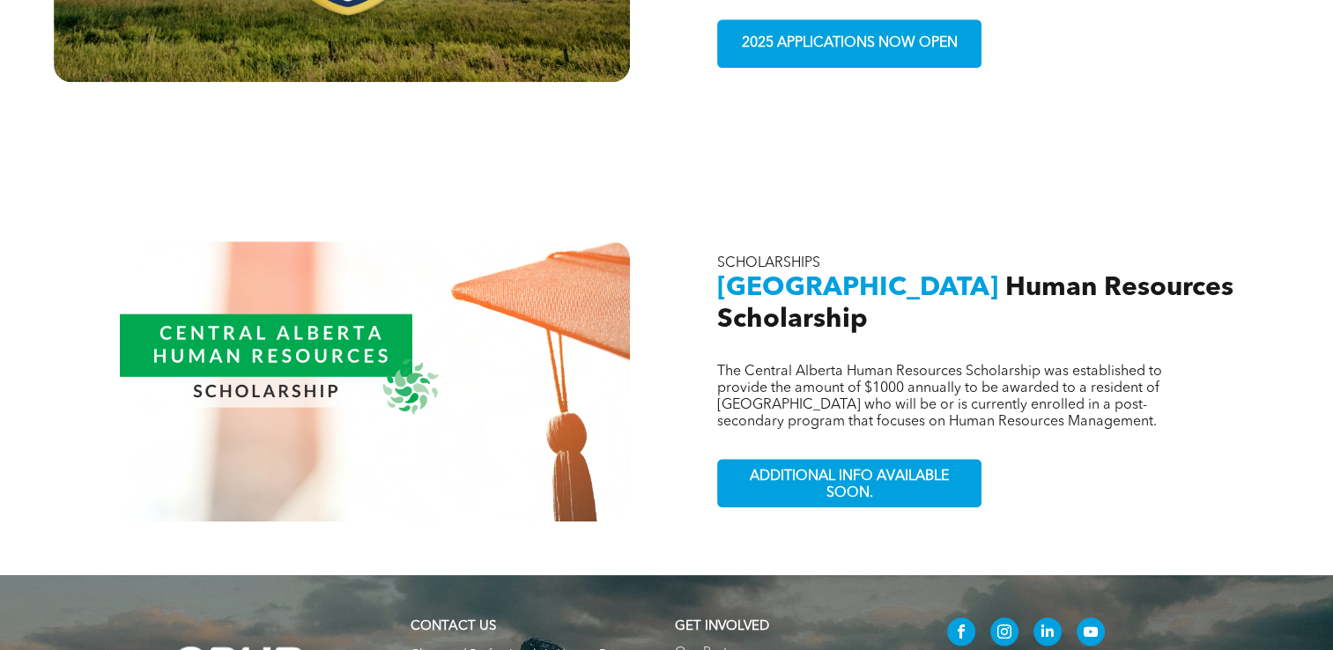
scroll to position [1497, 0]
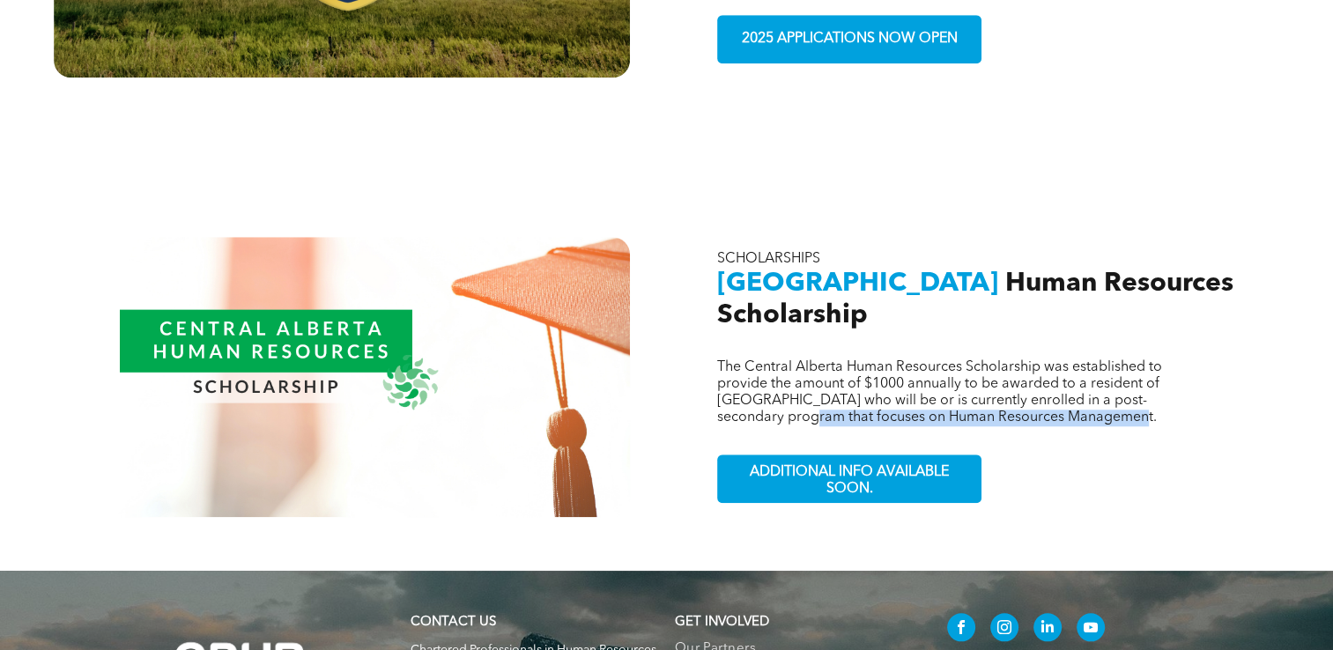
drag, startPoint x: 759, startPoint y: 394, endPoint x: 1216, endPoint y: 396, distance: 457.1
click at [1216, 396] on div "The Central Alberta Human Resources Scholarship was established to provide the …" at bounding box center [991, 377] width 576 height 280
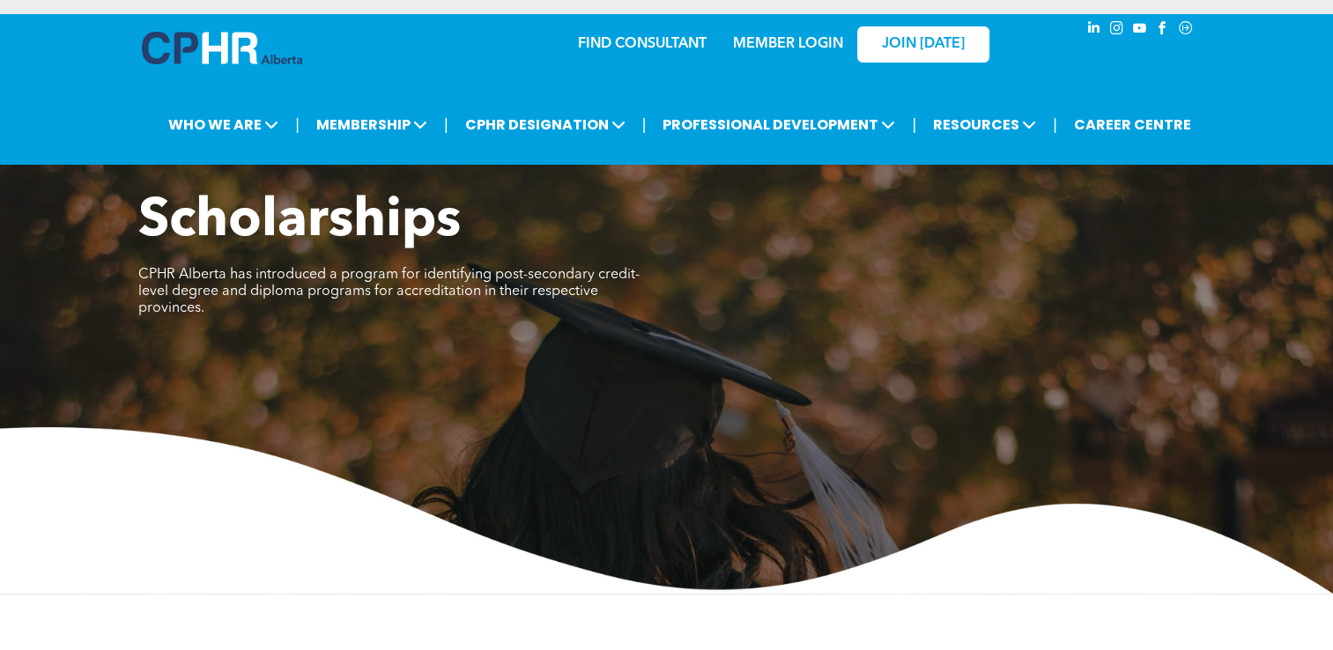
scroll to position [0, 0]
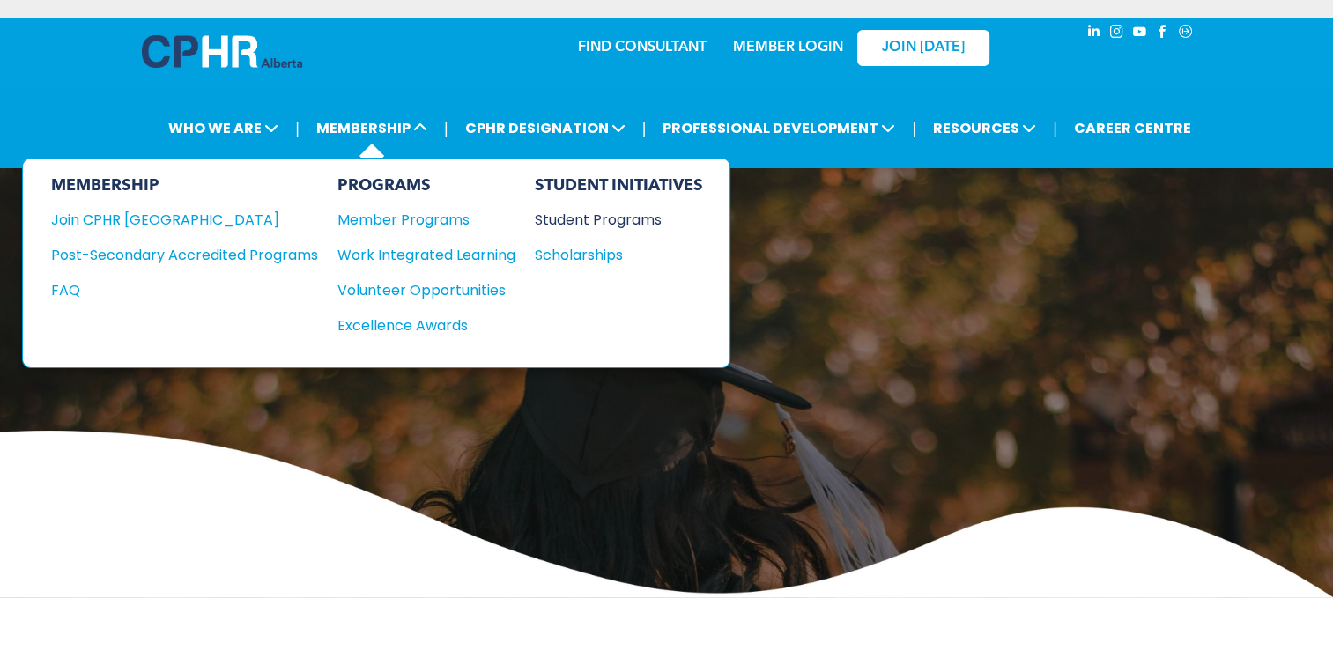
click at [572, 227] on div "Student Programs" at bounding box center [610, 220] width 151 height 22
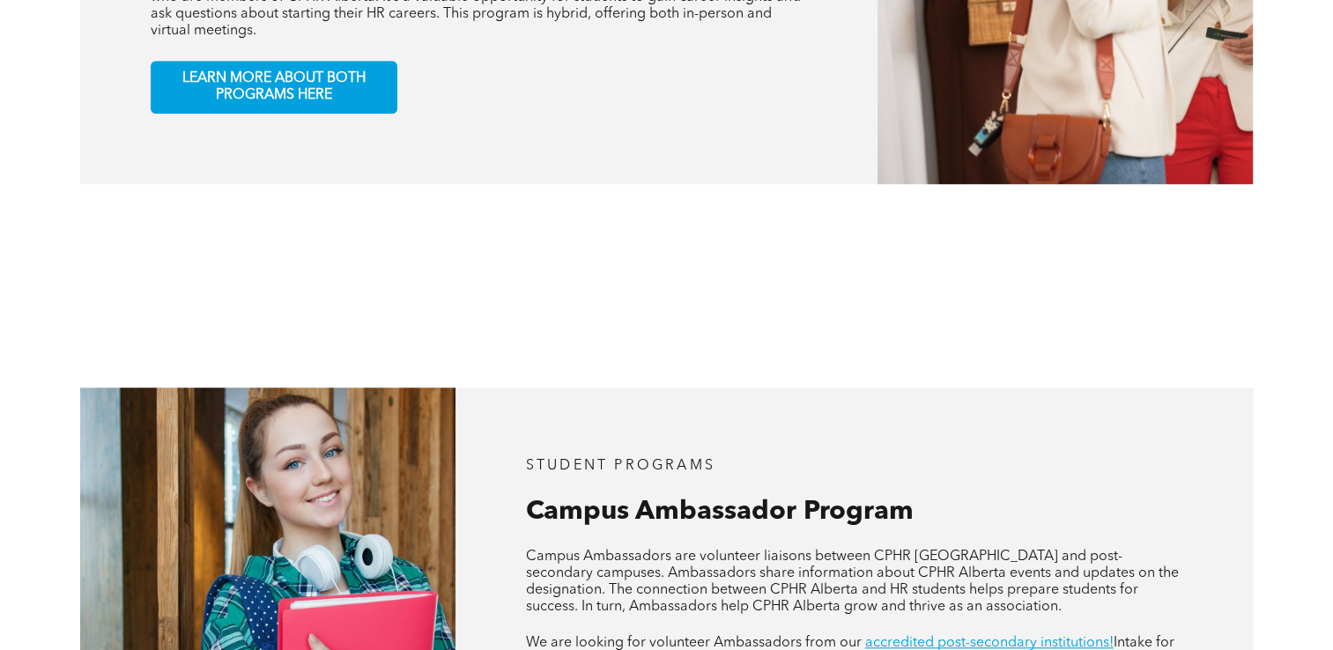
scroll to position [1321, 0]
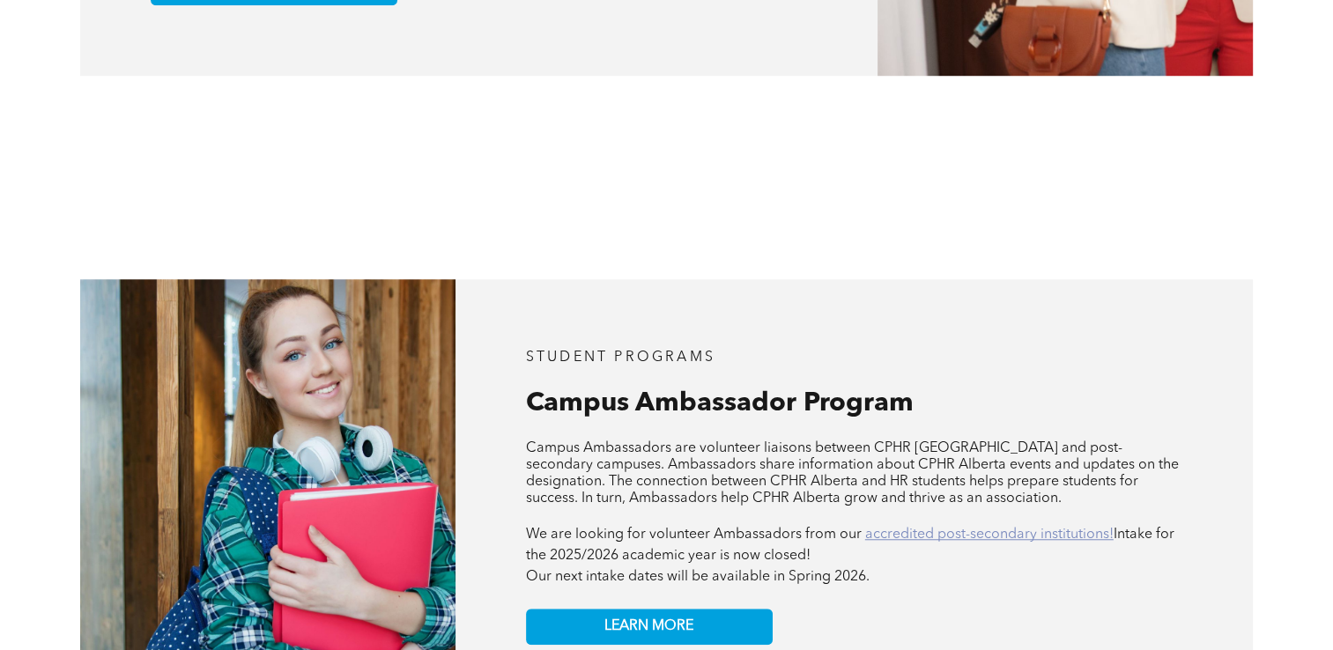
click at [1067, 528] on link "accredited post-secondary institutions!" at bounding box center [989, 535] width 248 height 14
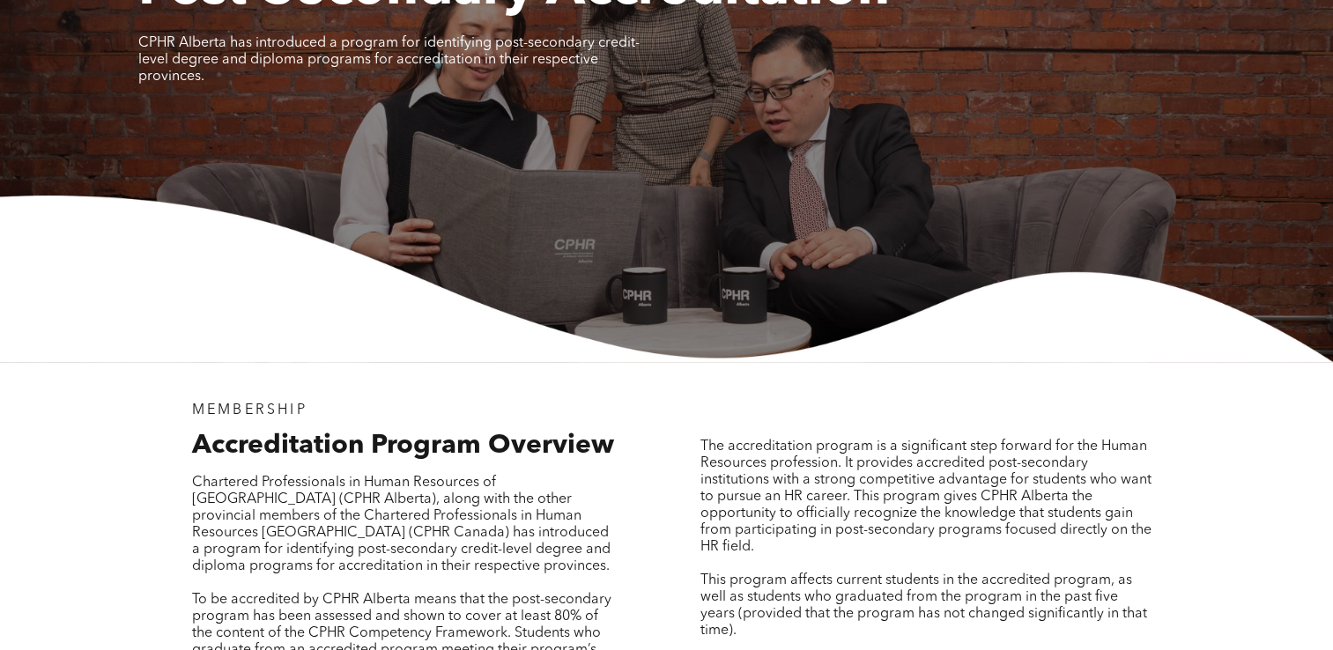
scroll to position [264, 0]
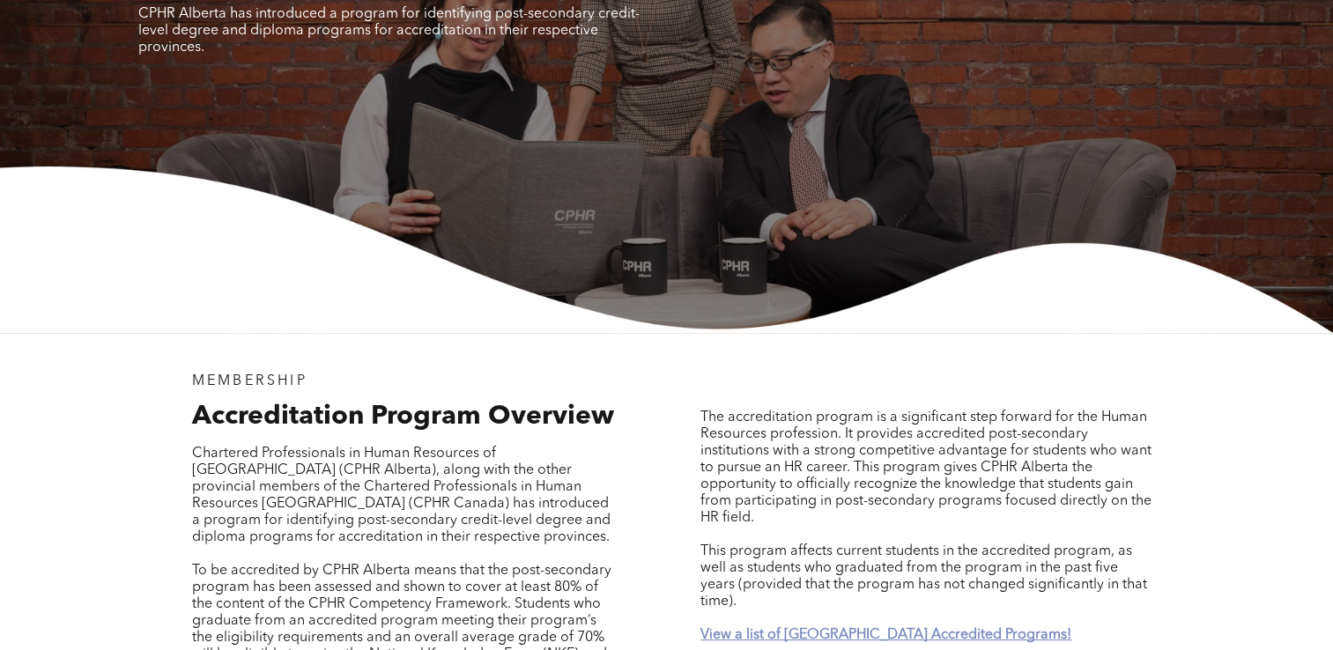
click at [831, 628] on strong "View a list of [GEOGRAPHIC_DATA] Accredited Programs!" at bounding box center [885, 635] width 371 height 14
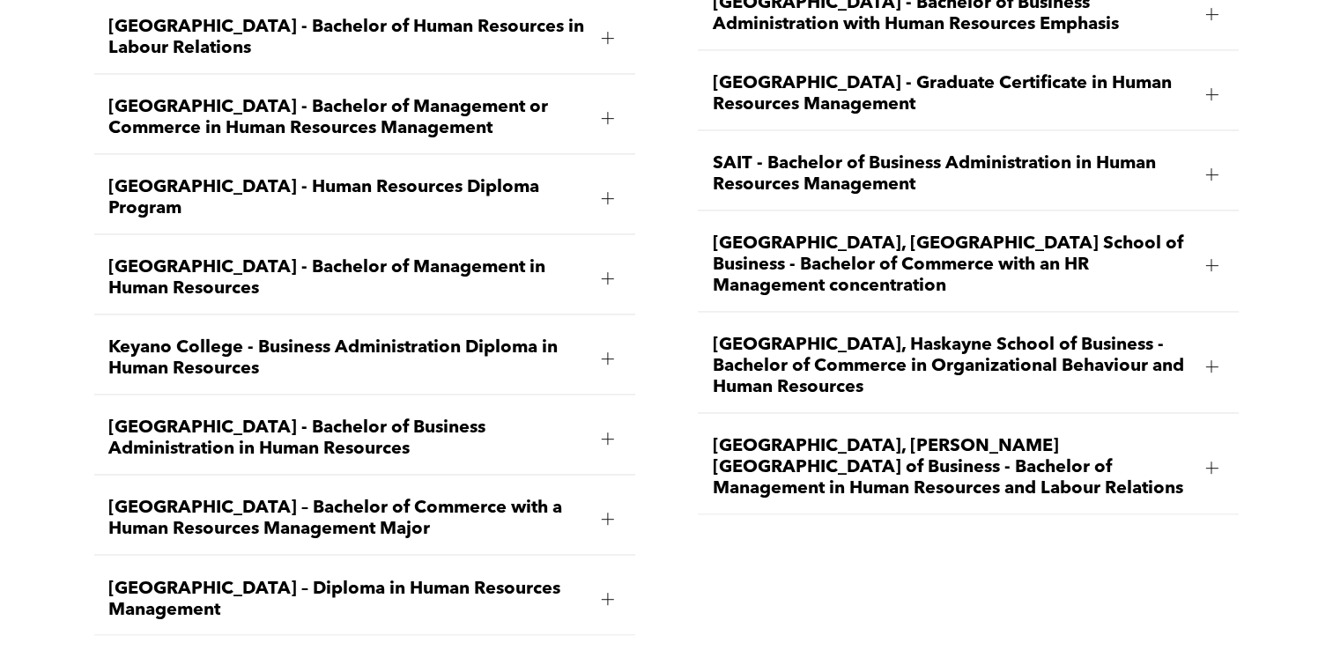
scroll to position [2767, 0]
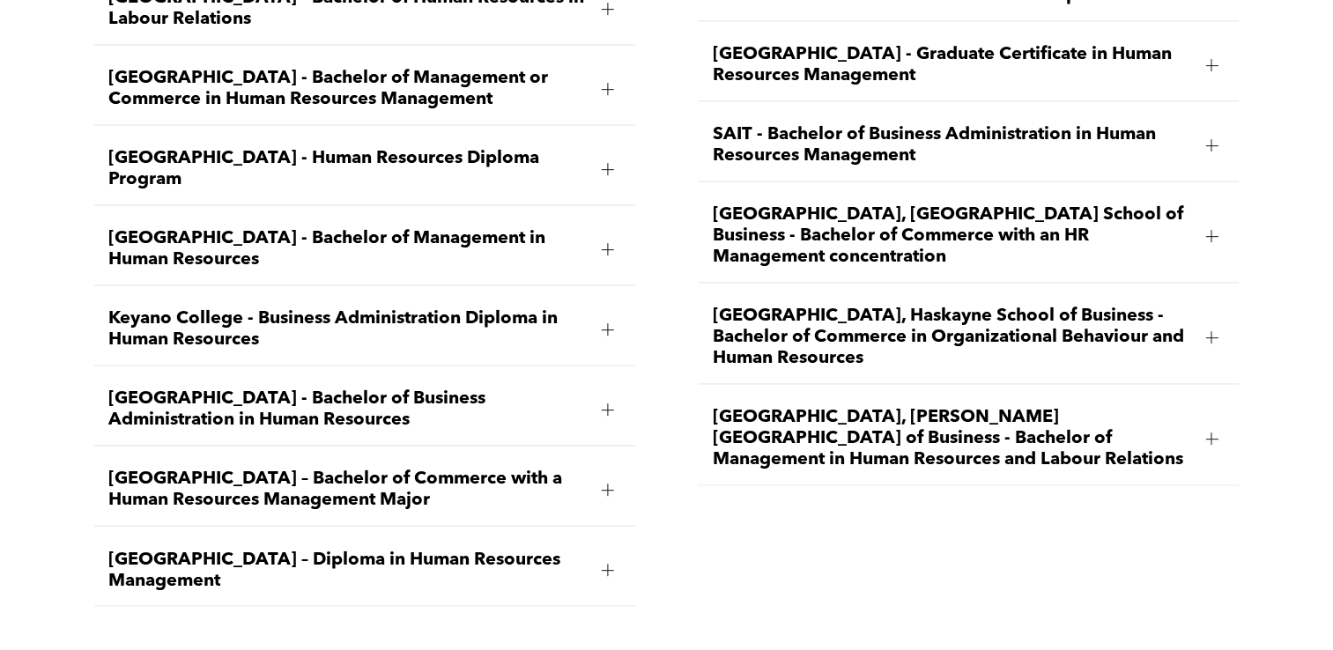
click at [815, 410] on span "[GEOGRAPHIC_DATA], [PERSON_NAME][GEOGRAPHIC_DATA] of Business - Bachelor of Man…" at bounding box center [951, 438] width 479 height 63
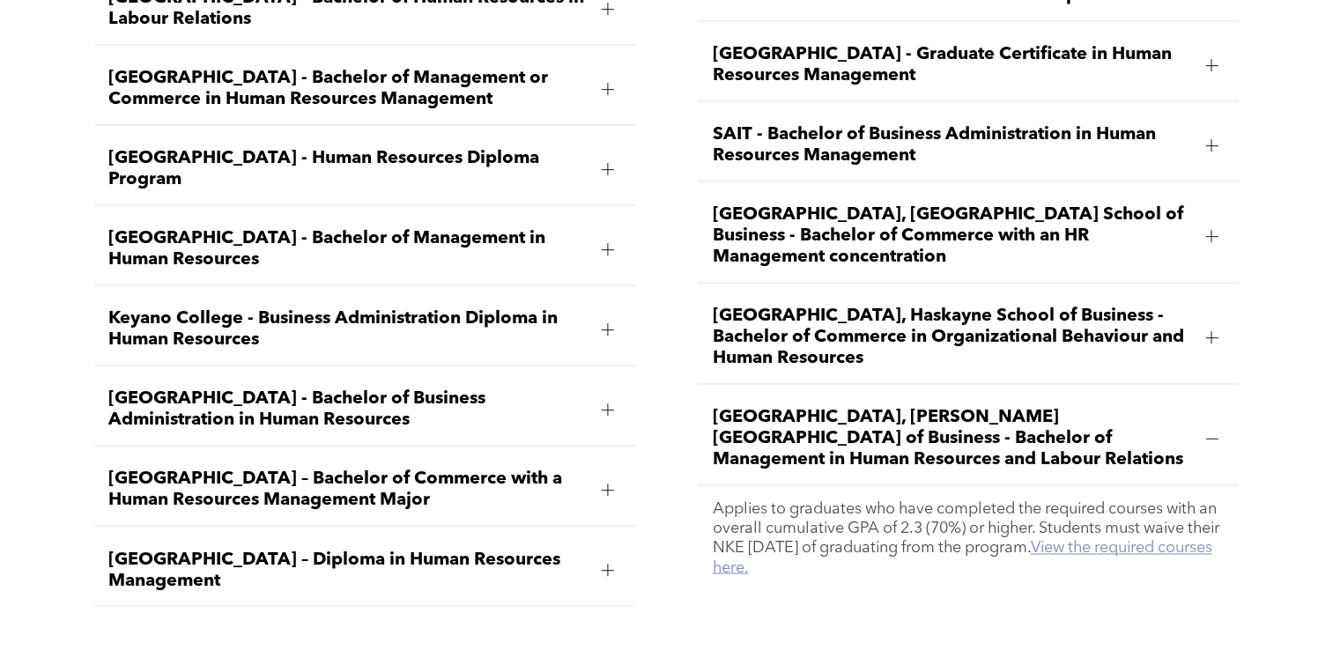
click at [792, 540] on link "View the required courses here." at bounding box center [961, 557] width 499 height 35
